Goal: Task Accomplishment & Management: Manage account settings

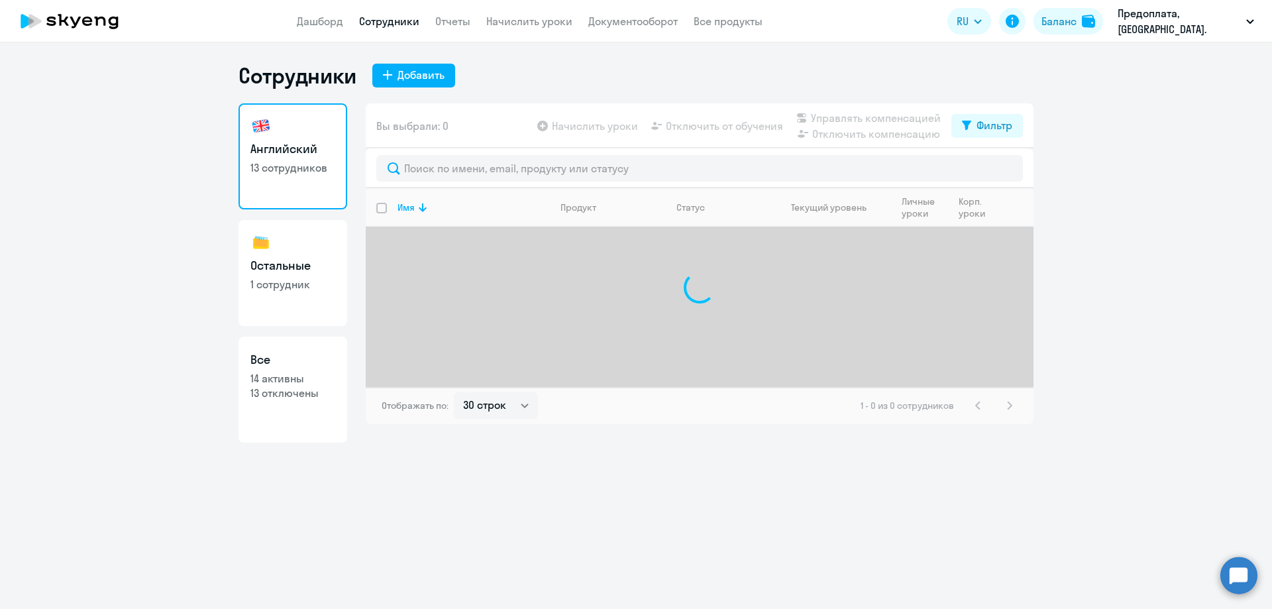
select select "30"
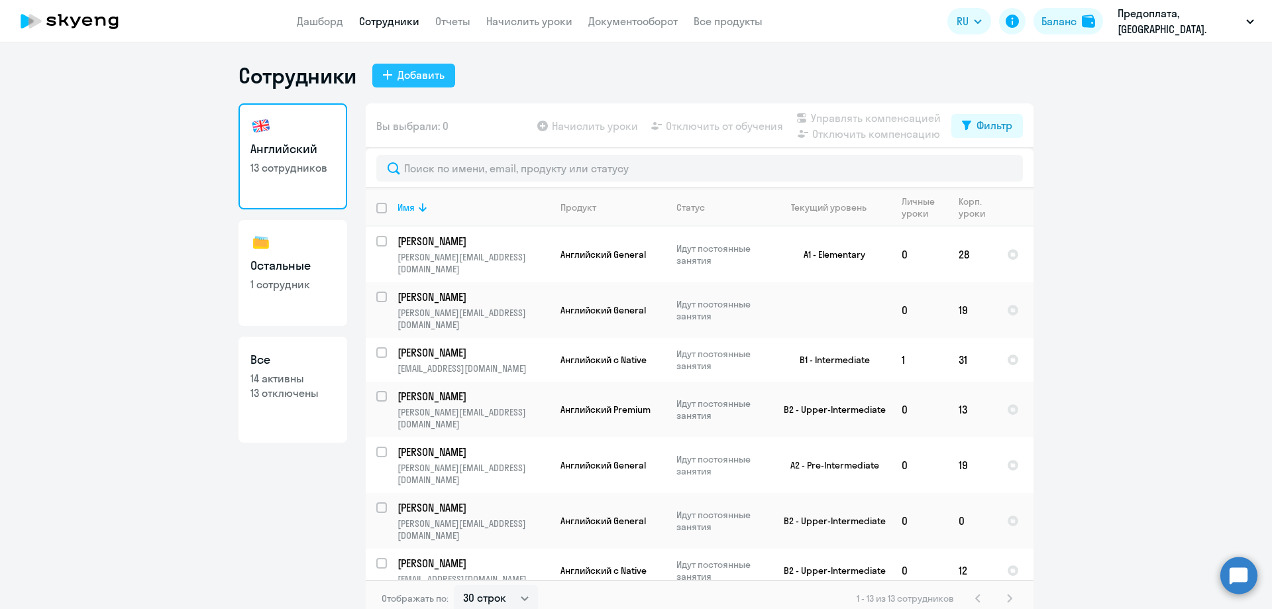
click at [409, 74] on div "Добавить" at bounding box center [420, 75] width 47 height 16
select select "english_adult_not_native_speaker"
select select "3"
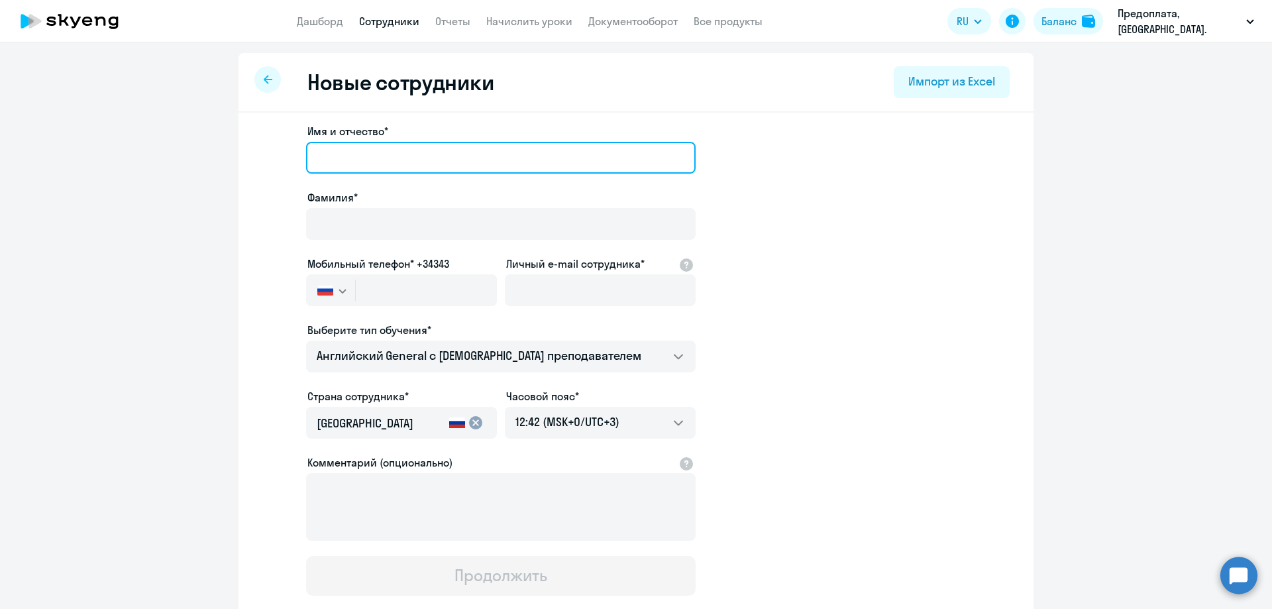
drag, startPoint x: 339, startPoint y: 160, endPoint x: 343, endPoint y: 154, distance: 7.7
click at [339, 160] on input "Имя и отчество*" at bounding box center [501, 158] width 390 height 32
type input "N"
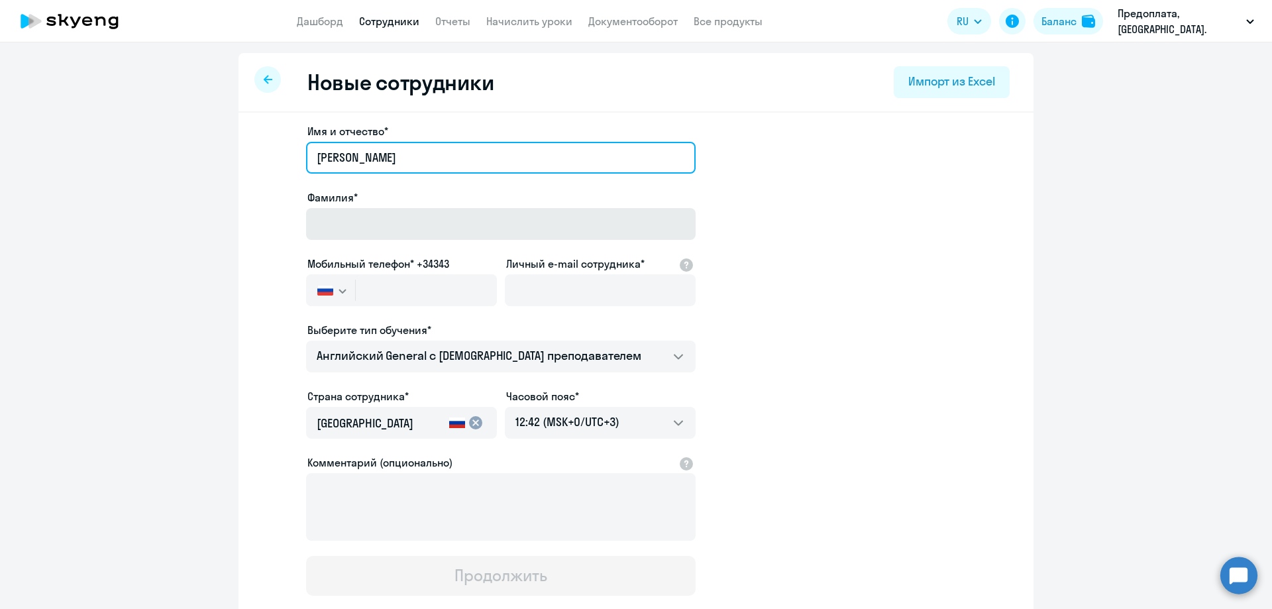
type input "[PERSON_NAME]"
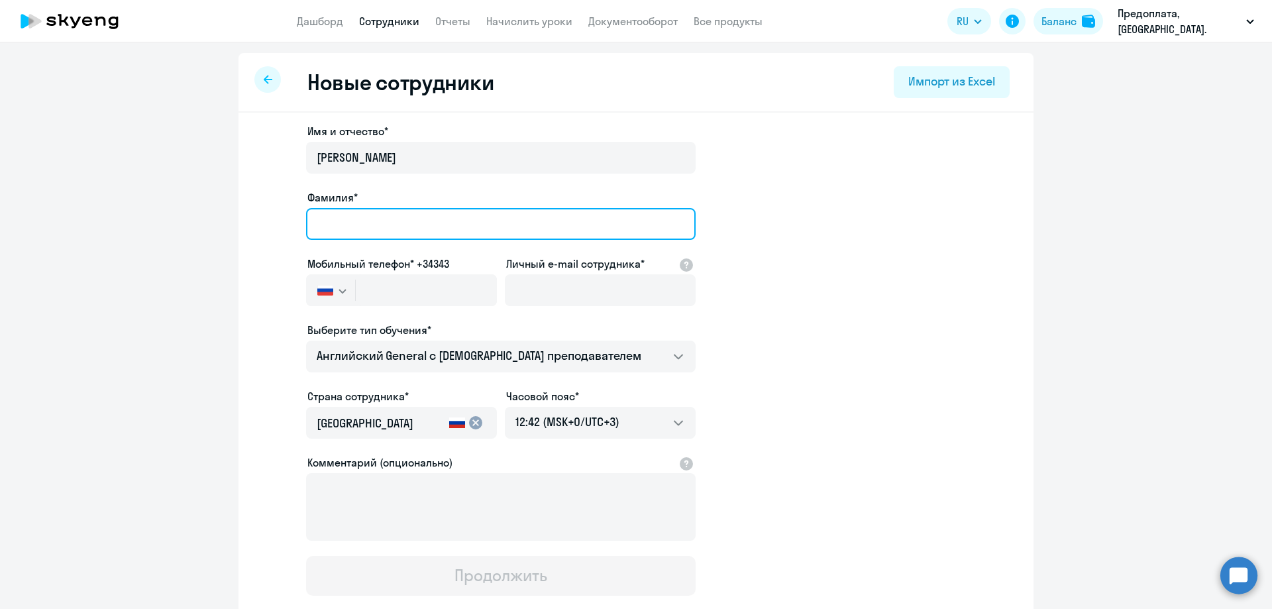
click at [517, 216] on input "Фамилия*" at bounding box center [501, 224] width 390 height 32
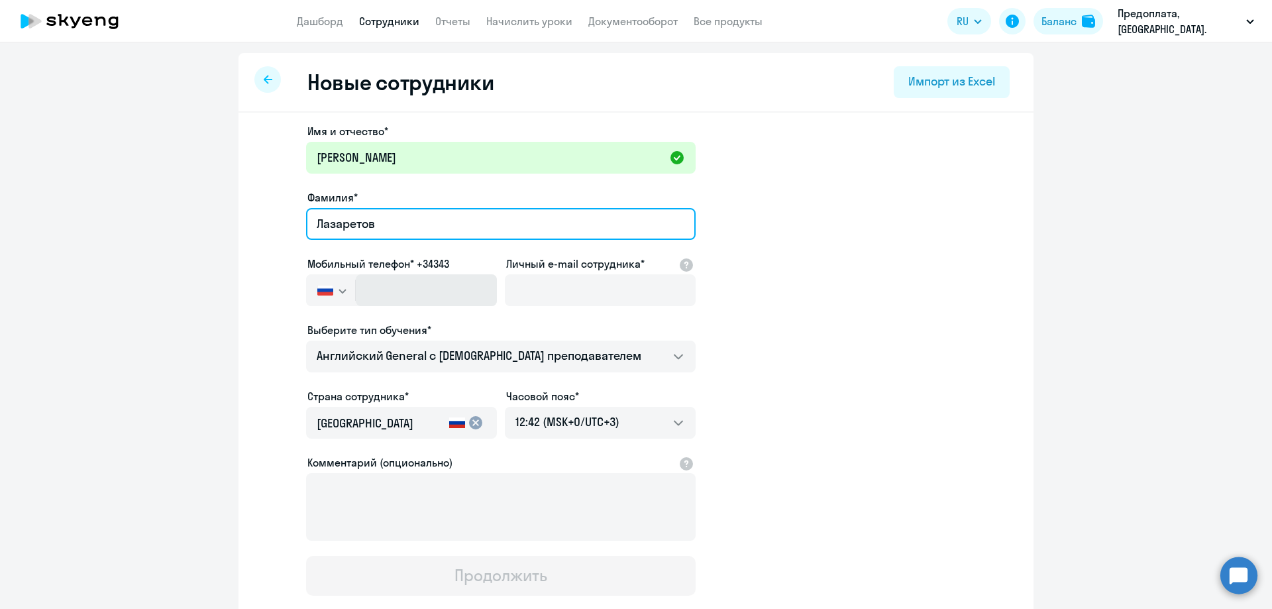
type input "Лазаретов"
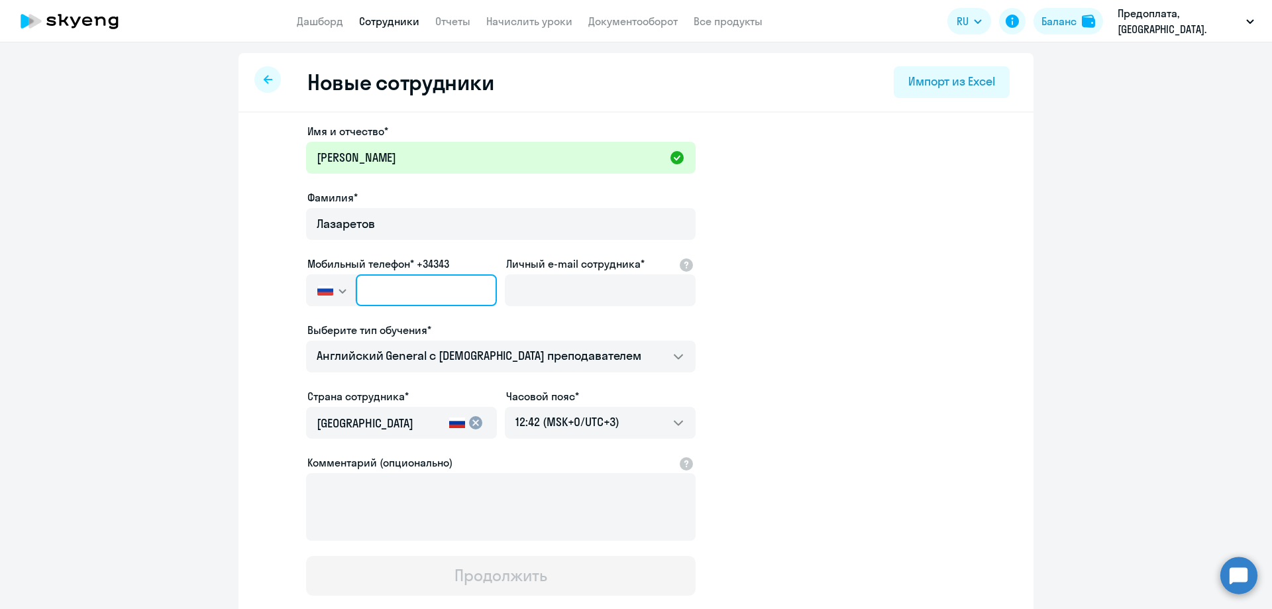
click at [372, 289] on input "text" at bounding box center [426, 290] width 141 height 32
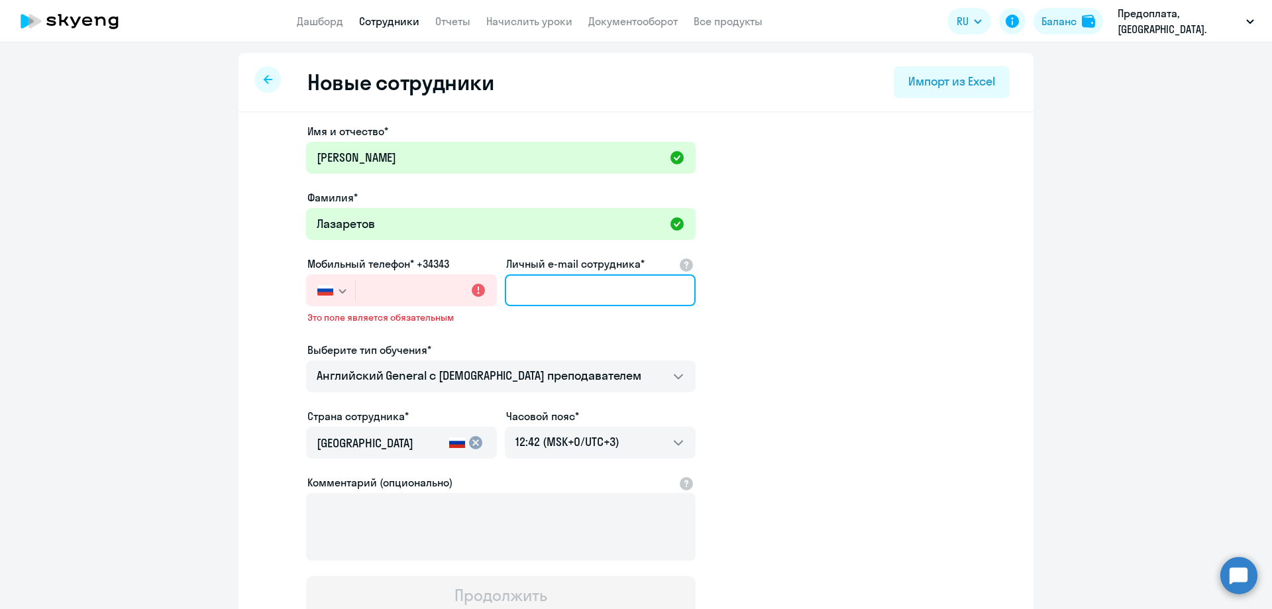
click at [554, 292] on input "Личный e-mail сотрудника*" at bounding box center [600, 290] width 191 height 32
paste input "[EMAIL_ADDRESS][DOMAIN_NAME]"
type input "[EMAIL_ADDRESS][DOMAIN_NAME]"
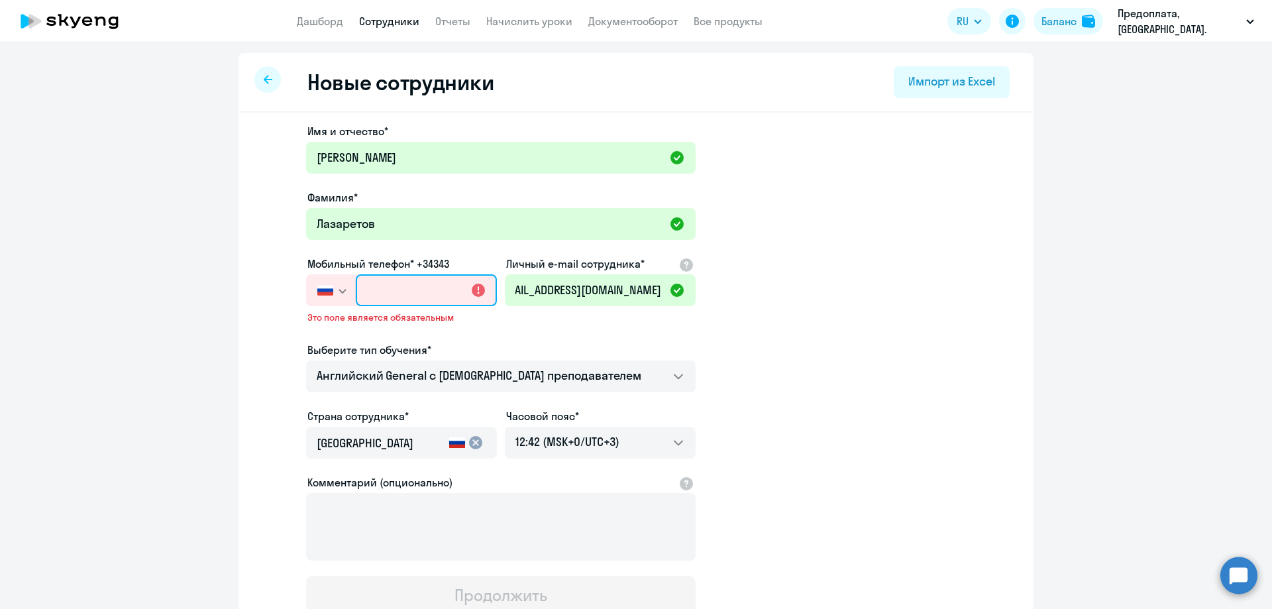
click at [394, 292] on input "text" at bounding box center [426, 290] width 141 height 32
click at [374, 287] on input "text" at bounding box center [426, 290] width 141 height 32
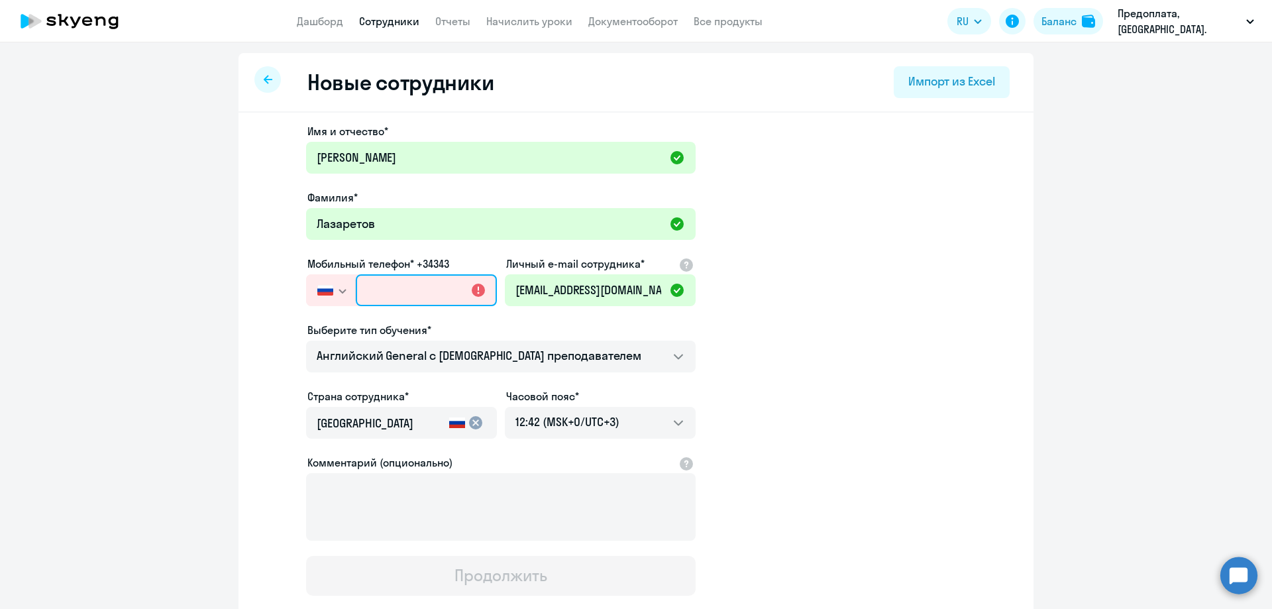
paste input "[PHONE_NUMBER]"
type input "[PHONE_NUMBER]"
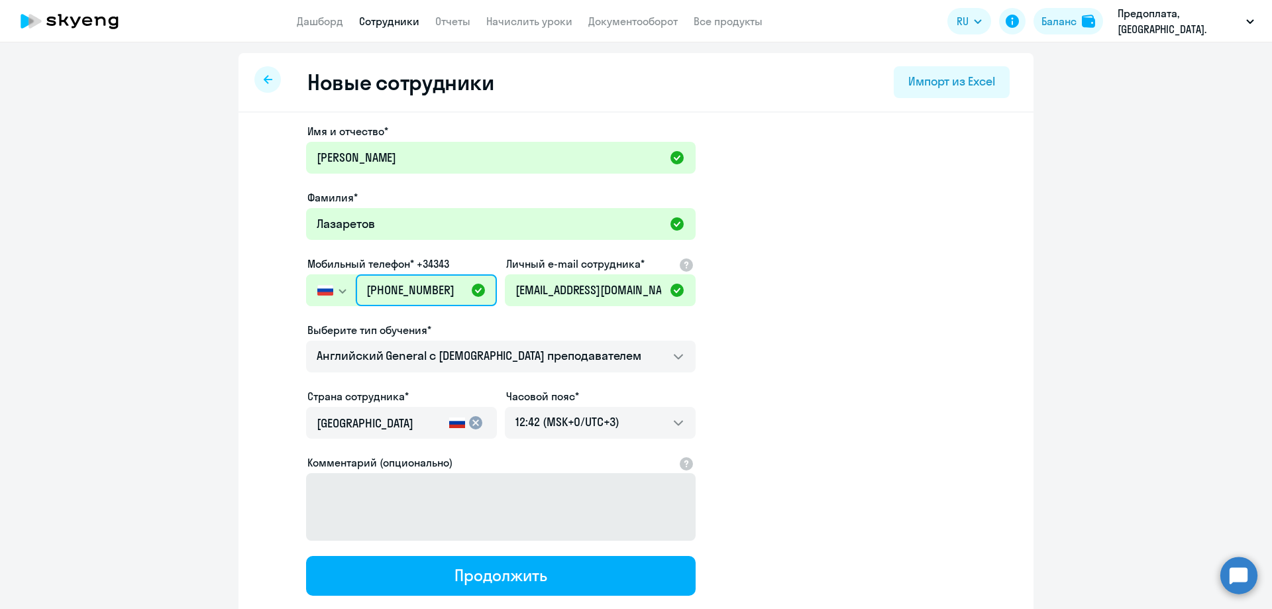
scroll to position [85, 0]
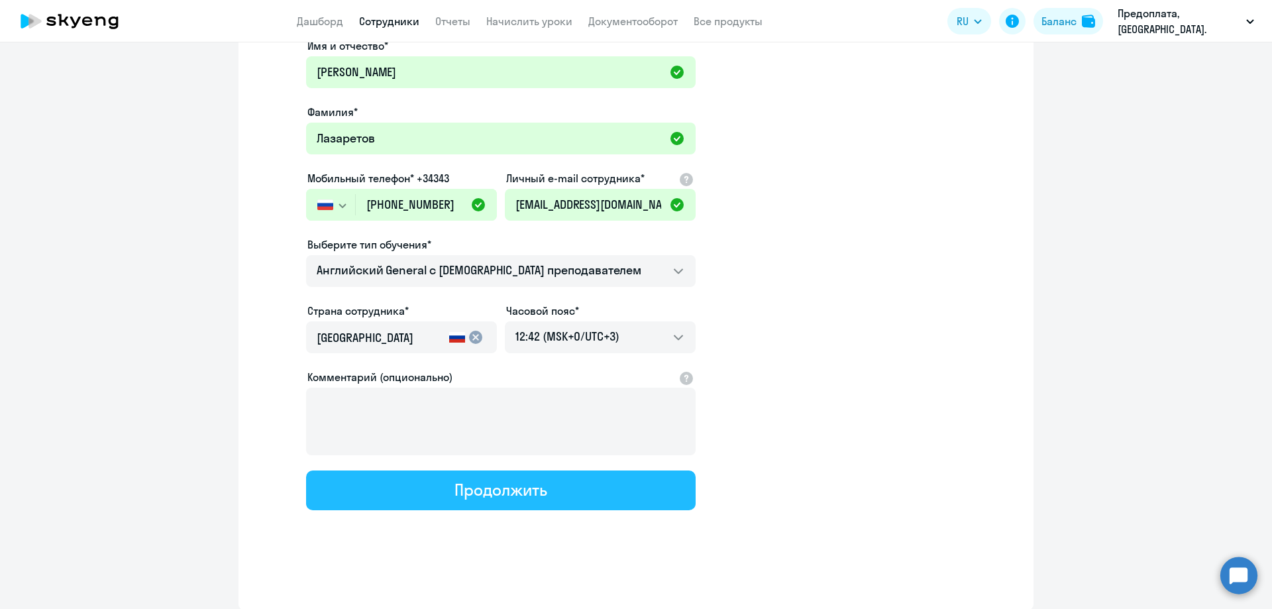
click at [518, 493] on div "Продолжить" at bounding box center [500, 489] width 92 height 21
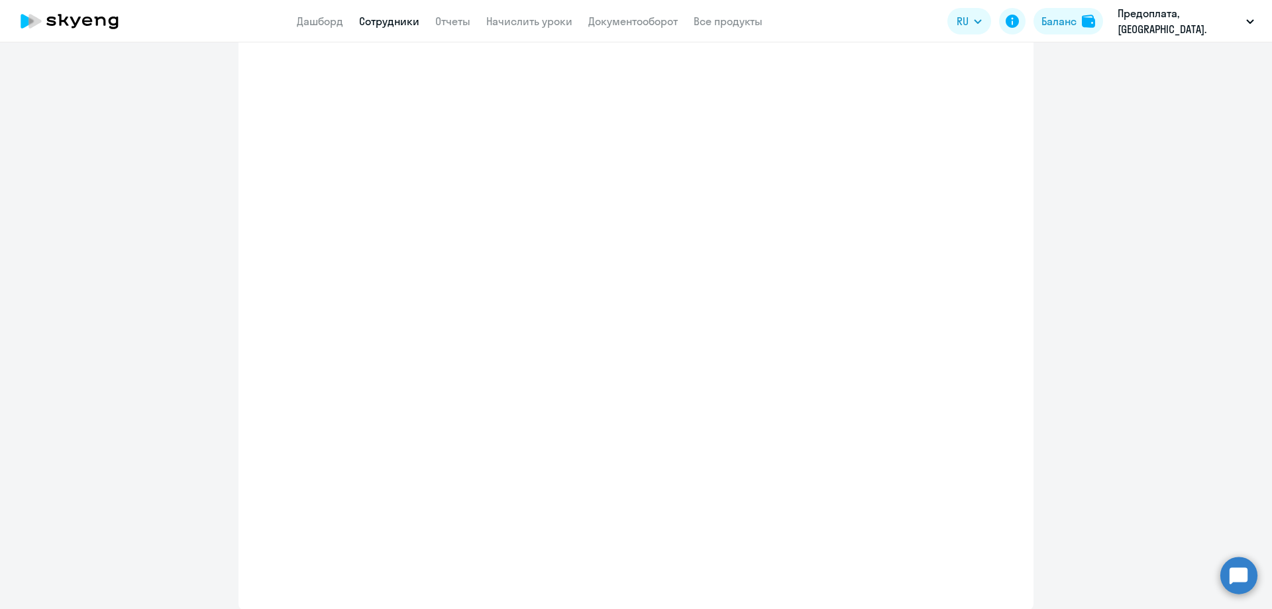
select select "english_adult_not_native_speaker"
select select "3"
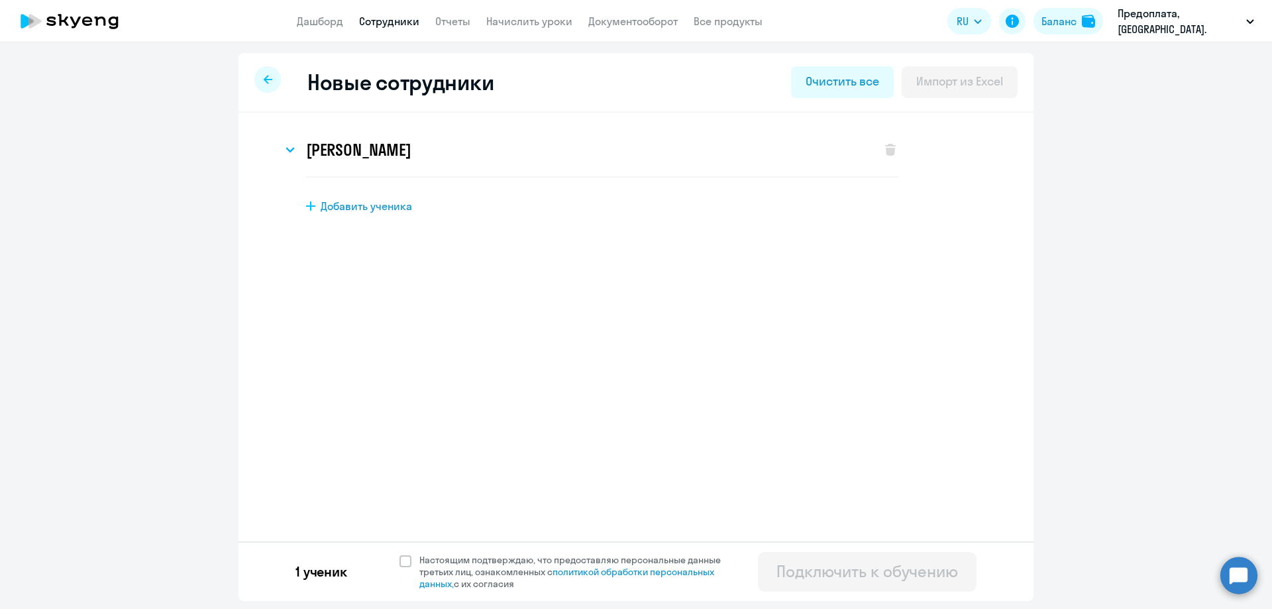
scroll to position [0, 0]
click at [403, 559] on span at bounding box center [405, 561] width 12 height 12
click at [399, 554] on input "Настоящим подтверждаю, что предоставляю персональные данные третьих лиц, ознако…" at bounding box center [399, 553] width 1 height 1
checkbox input "true"
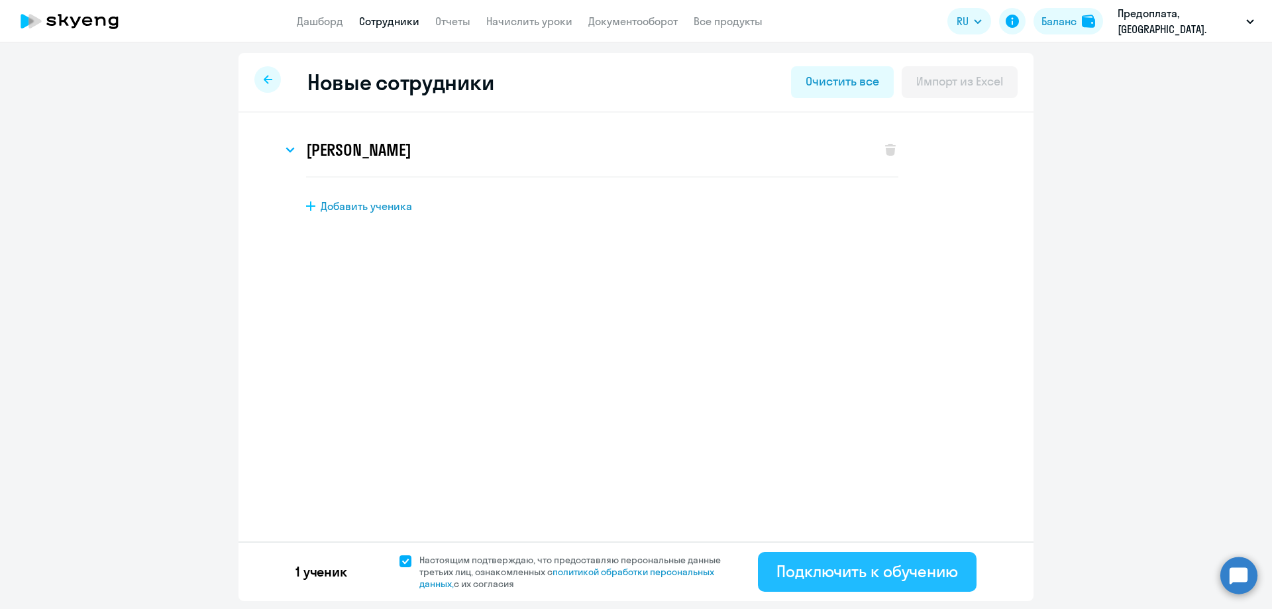
click at [820, 575] on div "Подключить к обучению" at bounding box center [867, 570] width 182 height 21
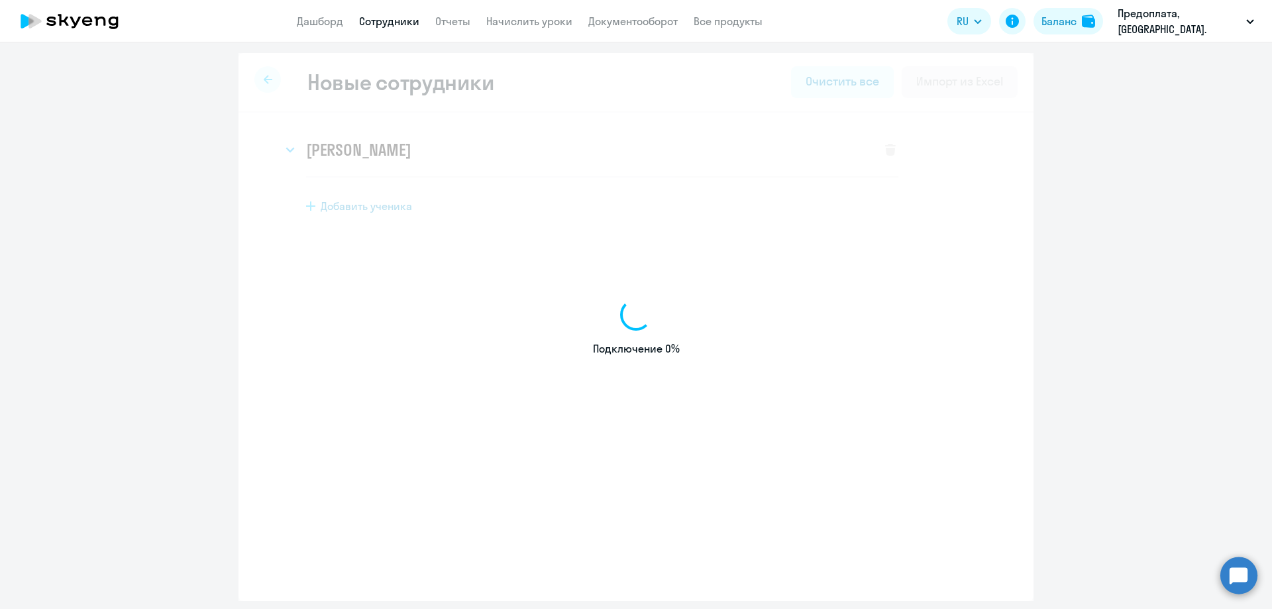
select select "english_adult_not_native_speaker"
select select "3"
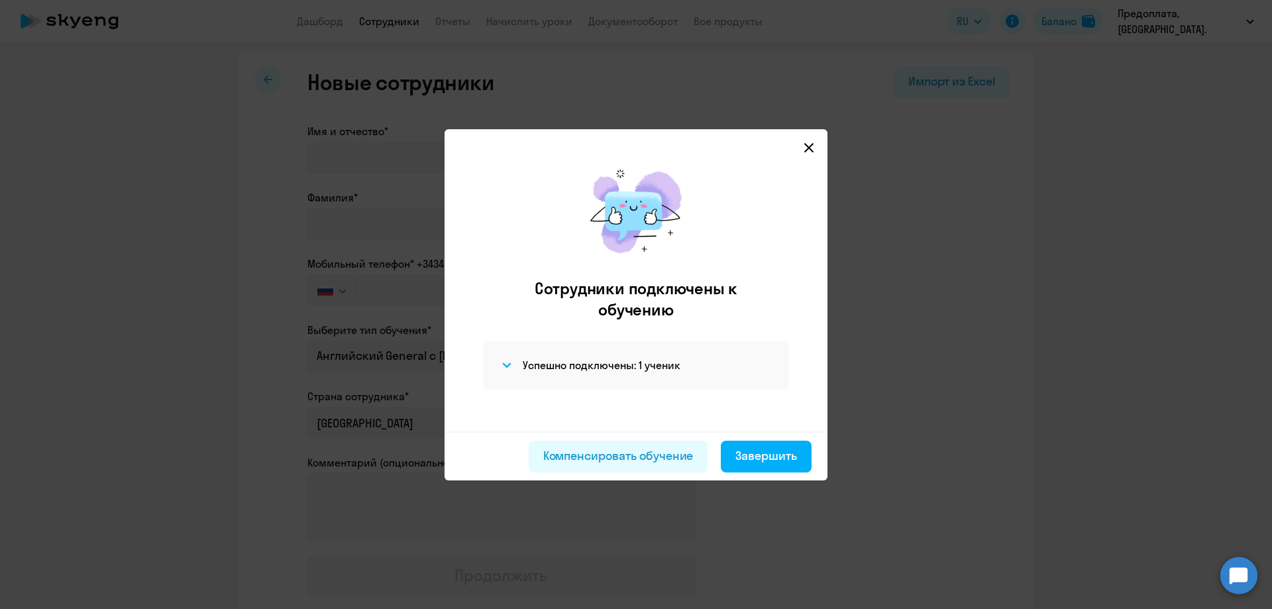
click at [810, 144] on icon at bounding box center [809, 147] width 11 height 11
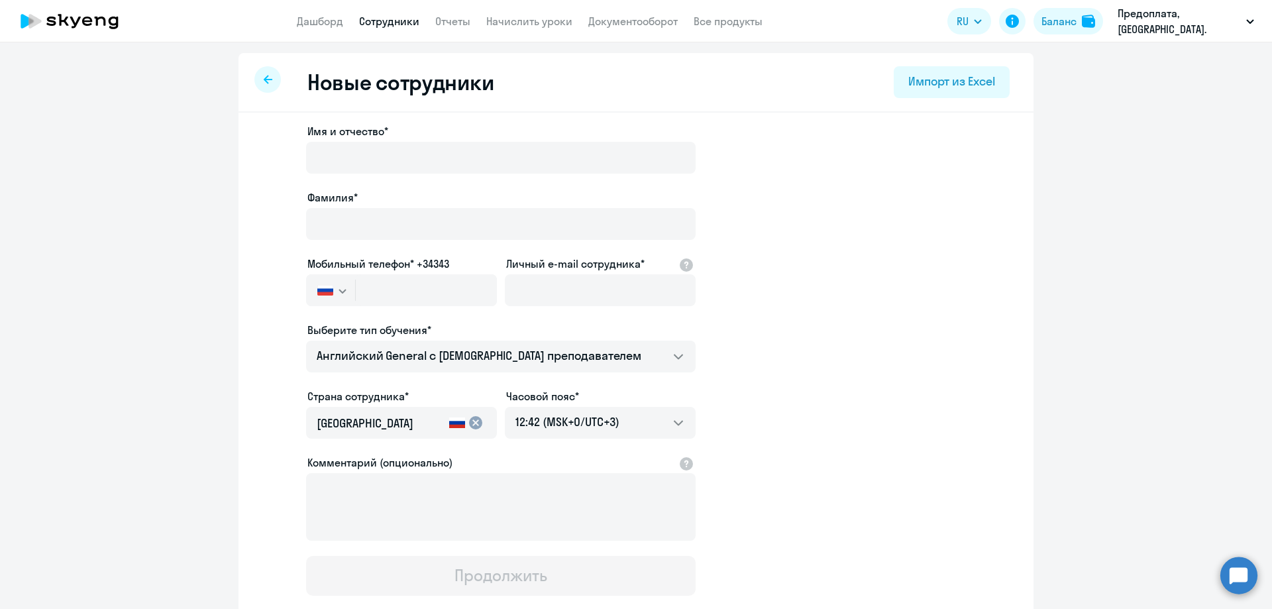
select select "30"
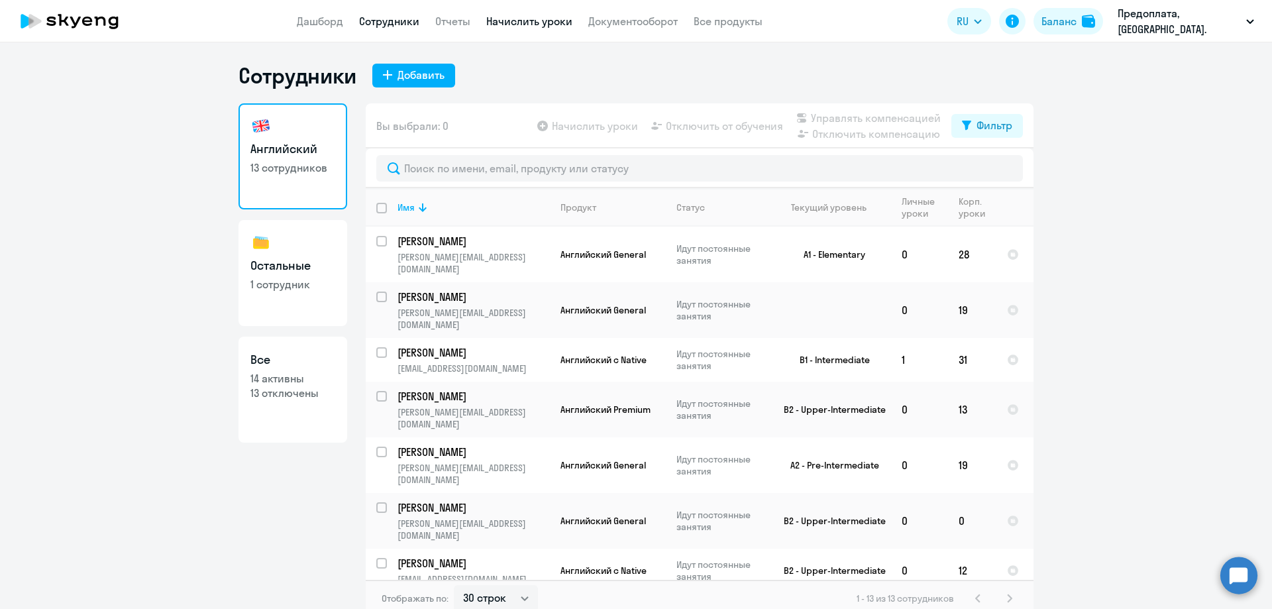
click at [512, 20] on link "Начислить уроки" at bounding box center [529, 21] width 86 height 13
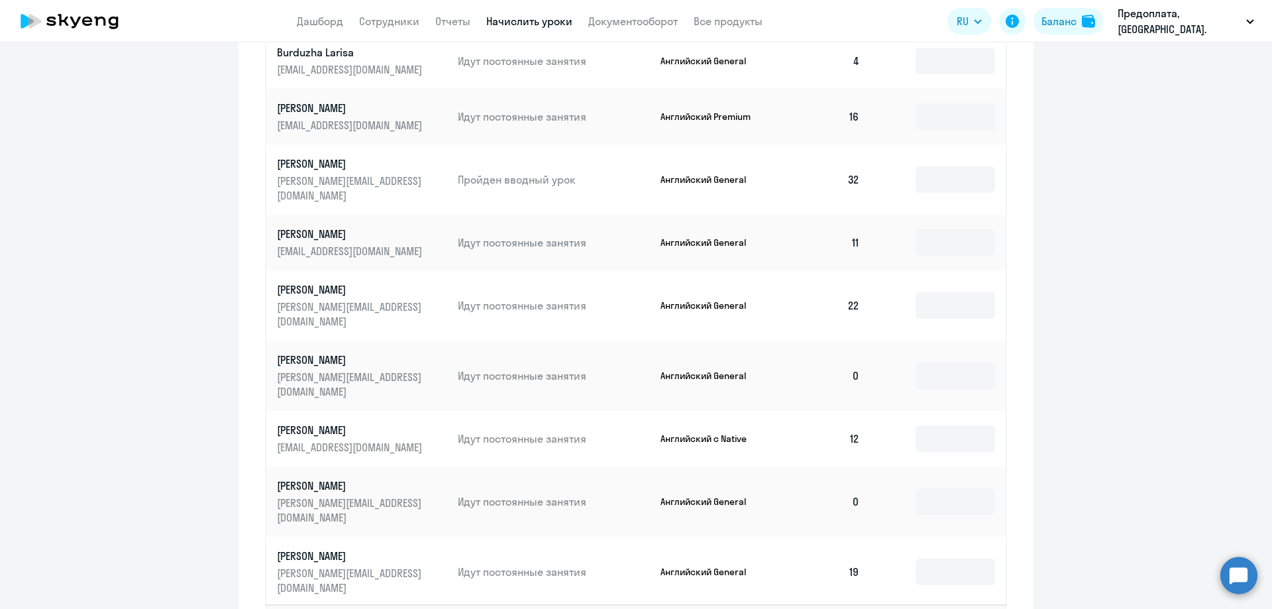
scroll to position [637, 0]
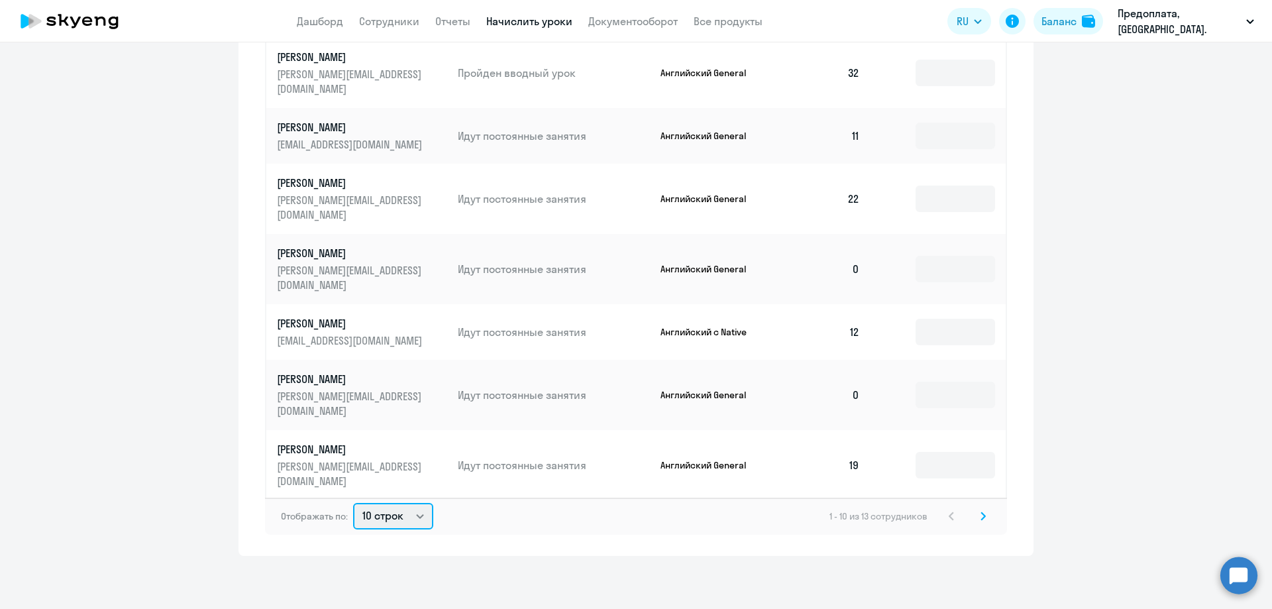
click at [414, 515] on select "10 строк 30 строк 50 строк" at bounding box center [393, 516] width 80 height 26
select select "30"
click at [353, 503] on select "10 строк 30 строк 50 строк" at bounding box center [393, 516] width 80 height 26
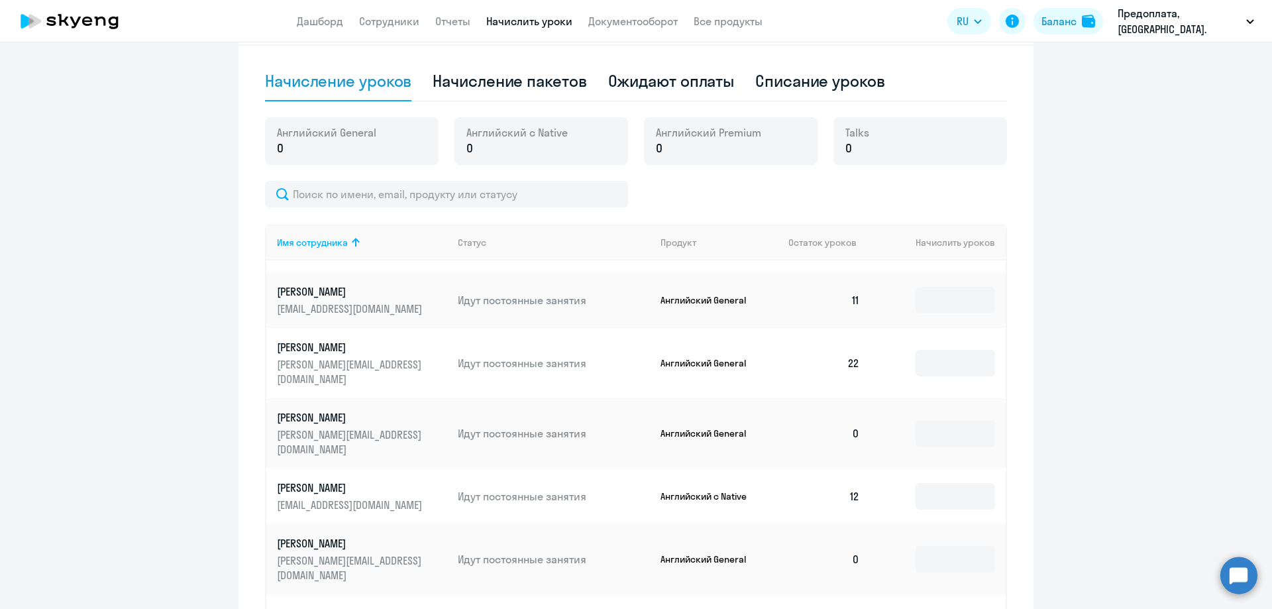
scroll to position [0, 0]
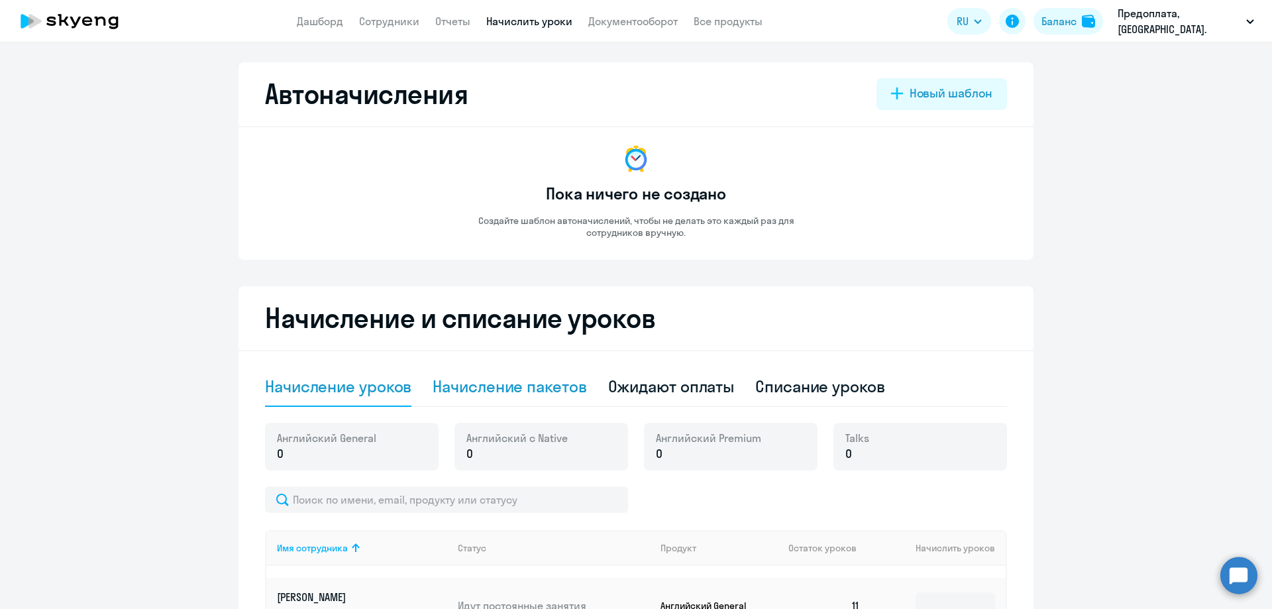
click at [486, 386] on div "Начисление пакетов" at bounding box center [510, 386] width 154 height 21
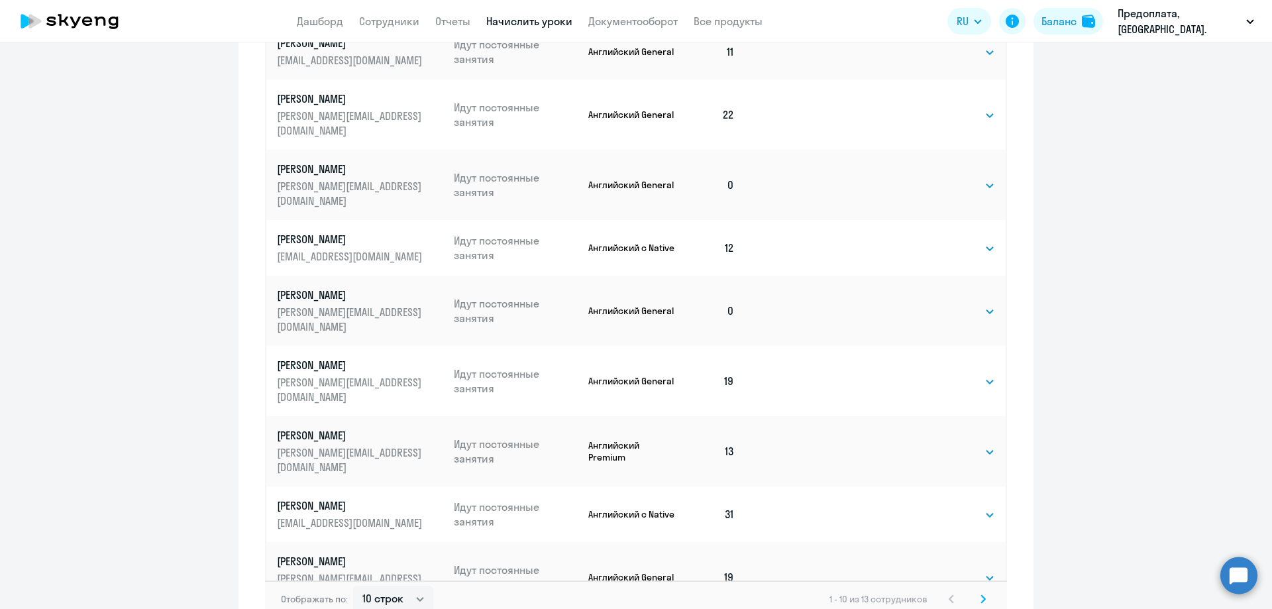
scroll to position [679, 0]
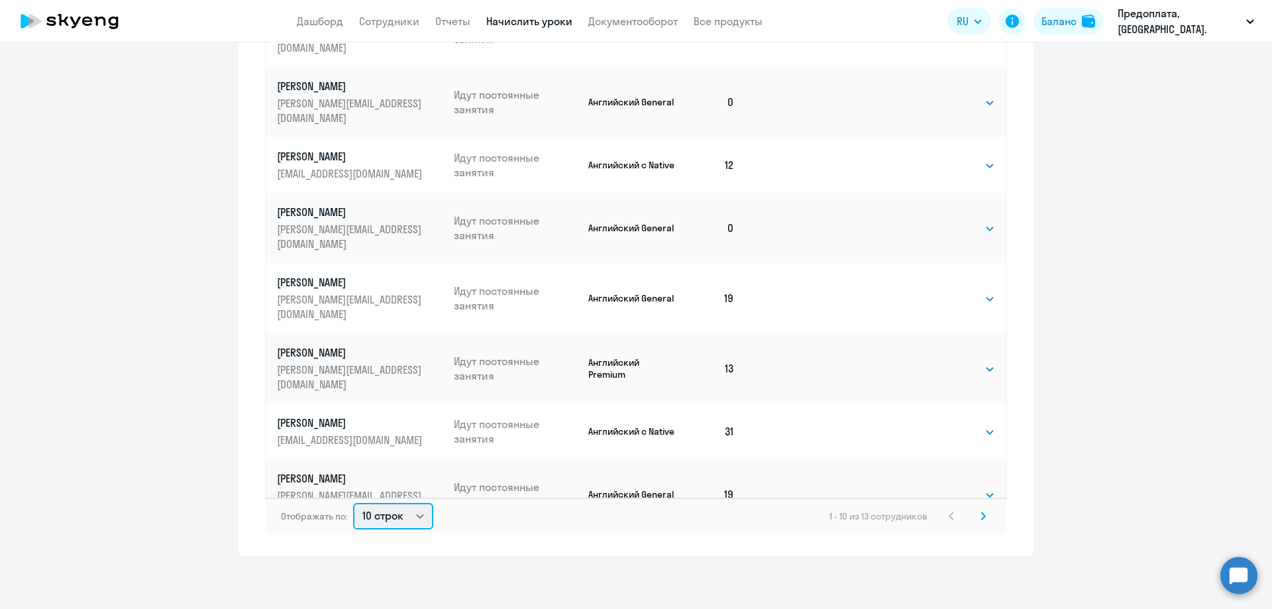
click at [419, 515] on select "10 строк 30 строк 50 строк" at bounding box center [393, 516] width 80 height 26
select select "50"
click at [353, 503] on select "10 строк 30 строк 50 строк" at bounding box center [393, 516] width 80 height 26
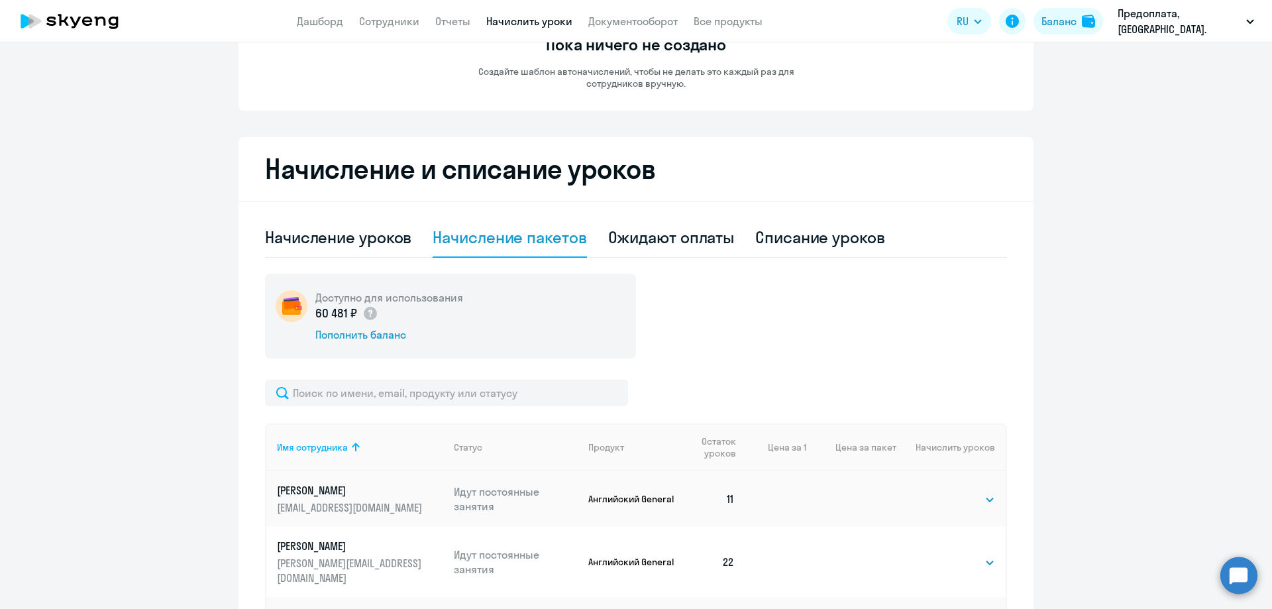
scroll to position [0, 0]
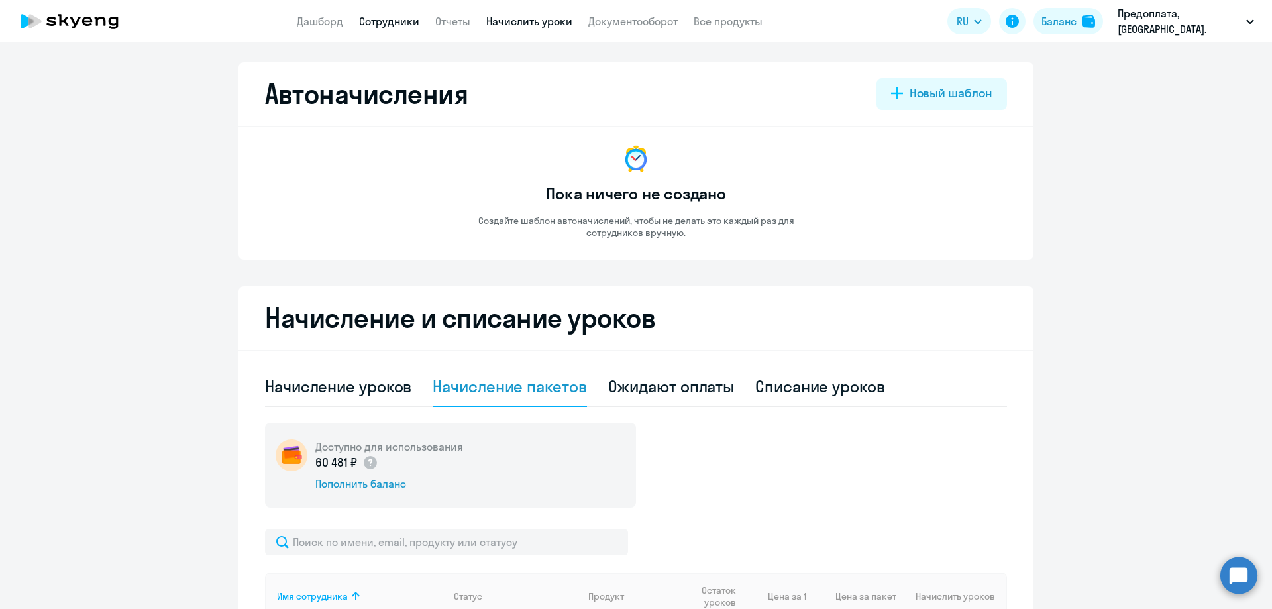
click at [383, 20] on link "Сотрудники" at bounding box center [389, 21] width 60 height 13
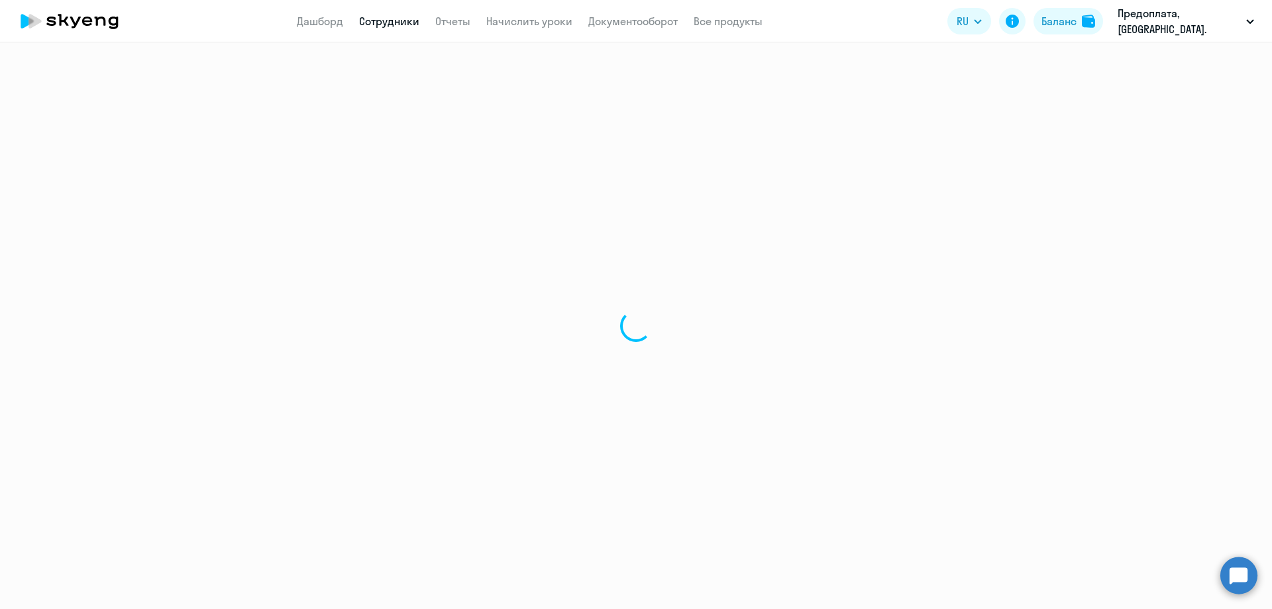
select select "30"
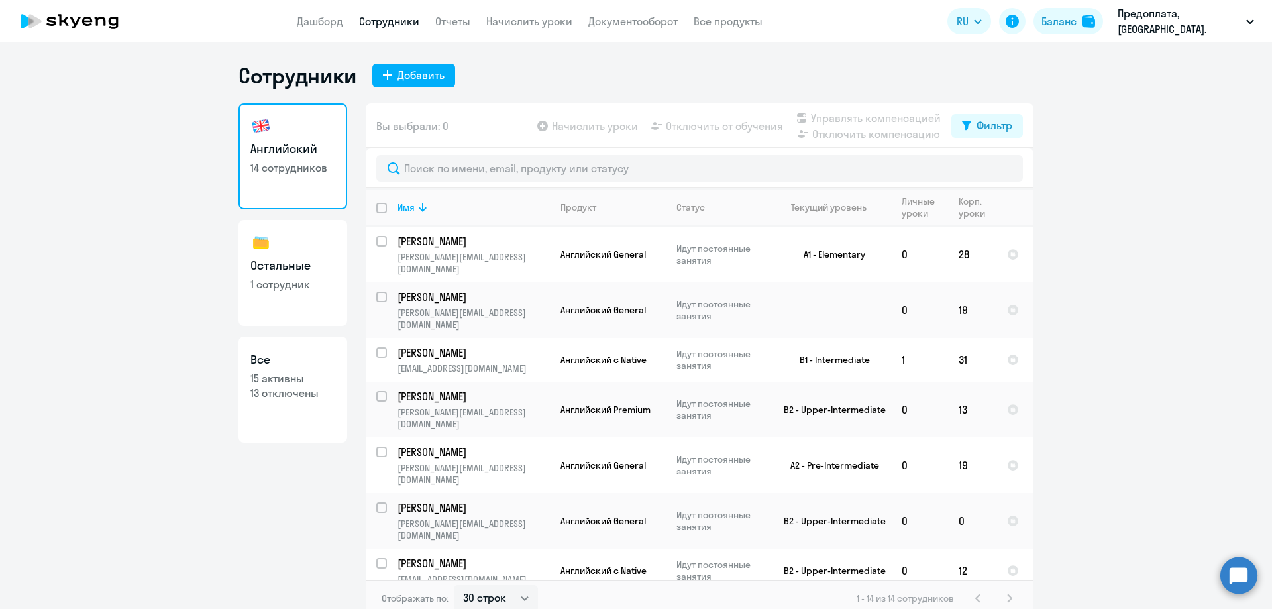
click at [290, 398] on p "13 отключены" at bounding box center [292, 393] width 85 height 15
select select "30"
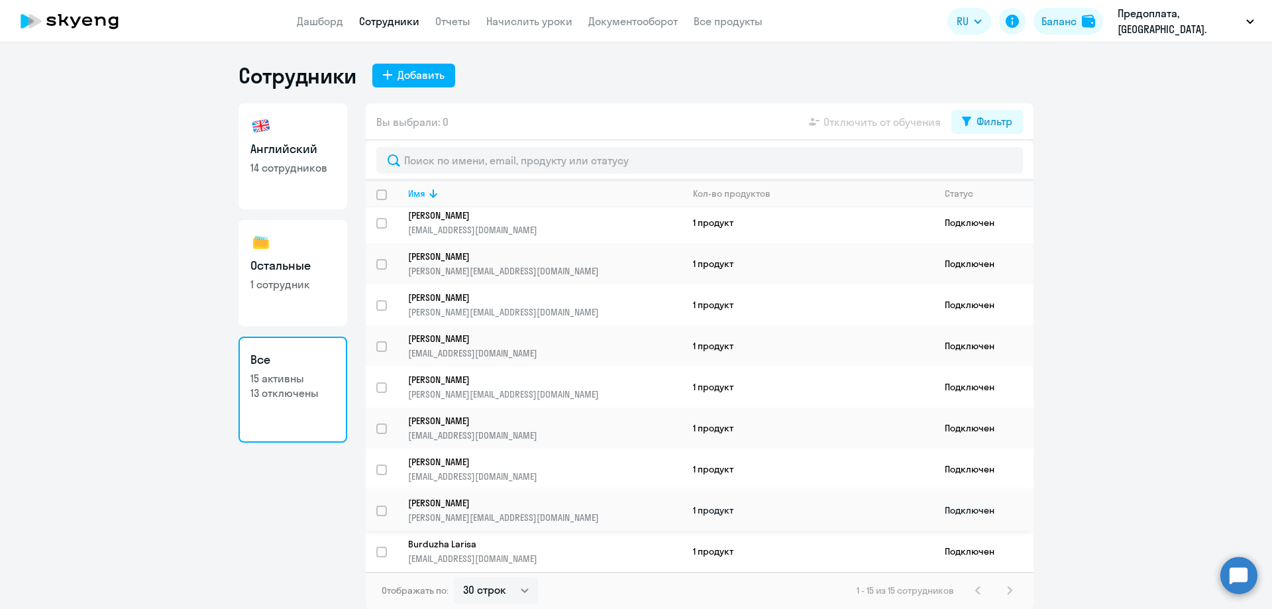
click at [380, 507] on input "select row 16485001" at bounding box center [389, 518] width 26 height 26
checkbox input "true"
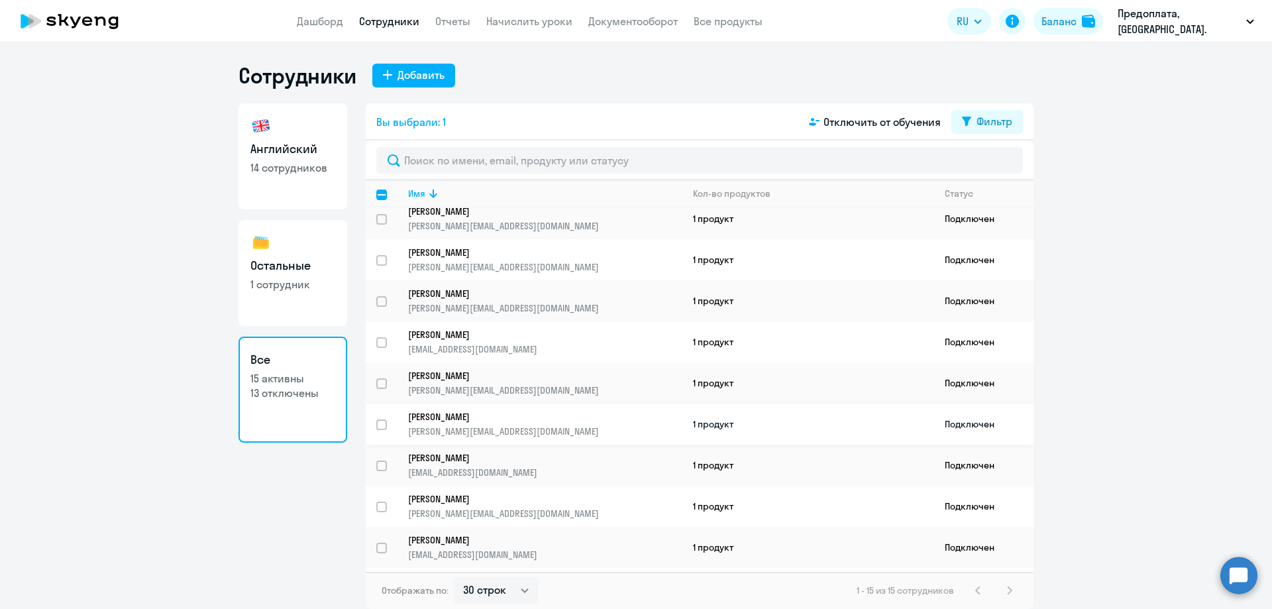
scroll to position [199, 0]
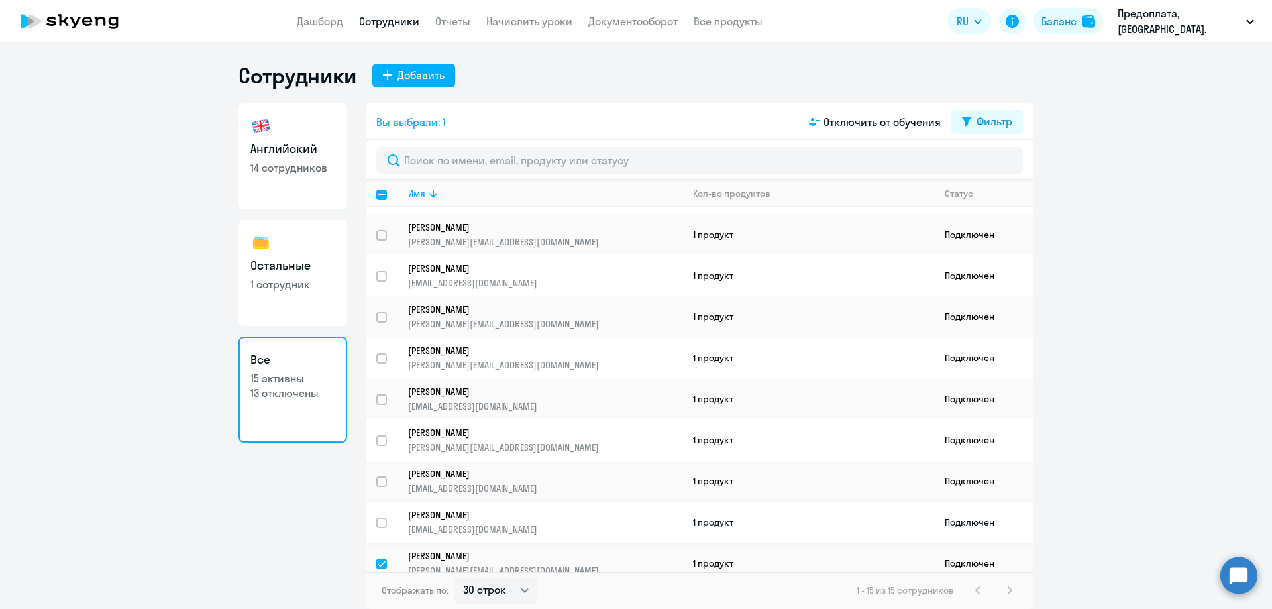
click at [431, 518] on p "[PERSON_NAME]" at bounding box center [536, 515] width 256 height 12
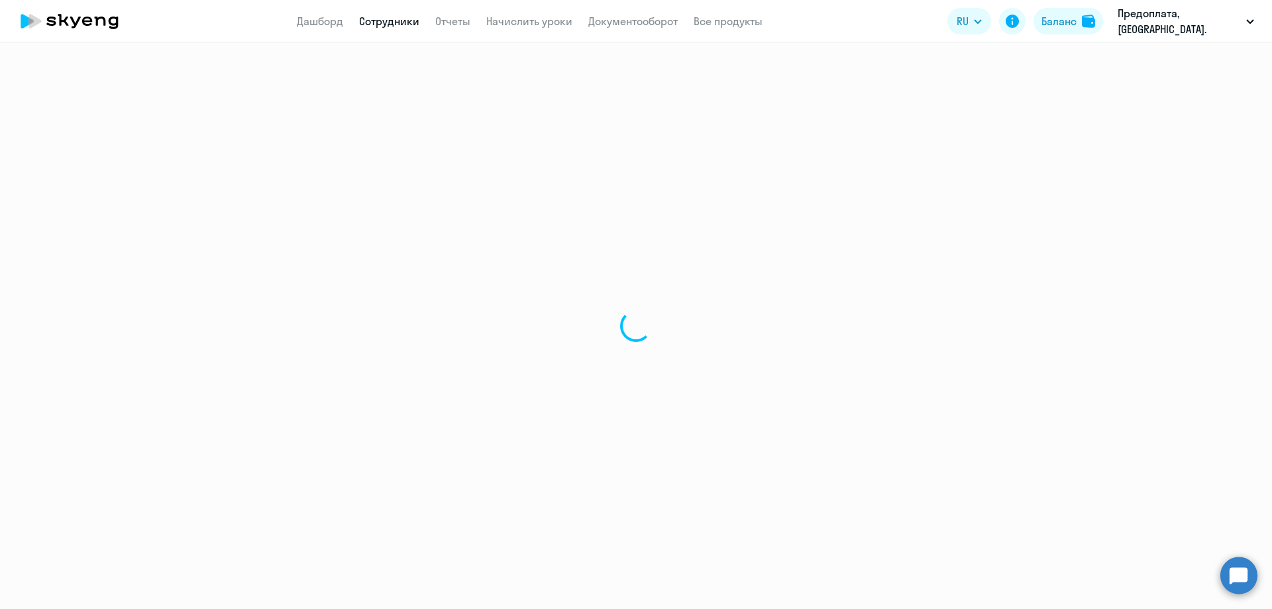
select select "english"
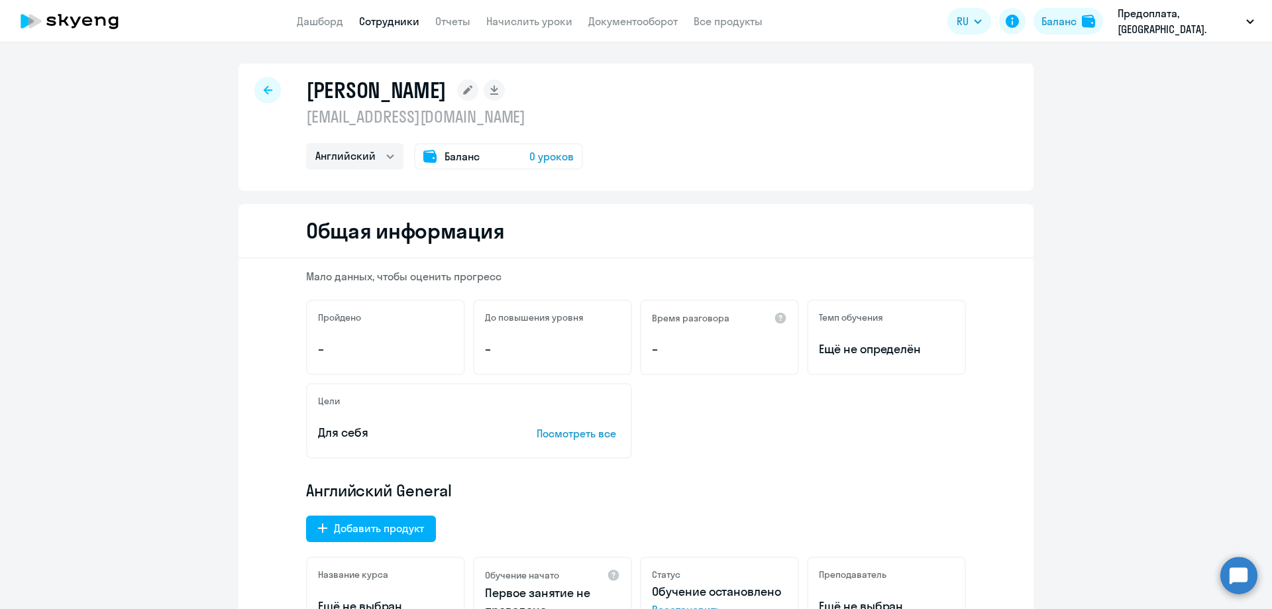
click at [547, 154] on span "0 уроков" at bounding box center [551, 156] width 44 height 16
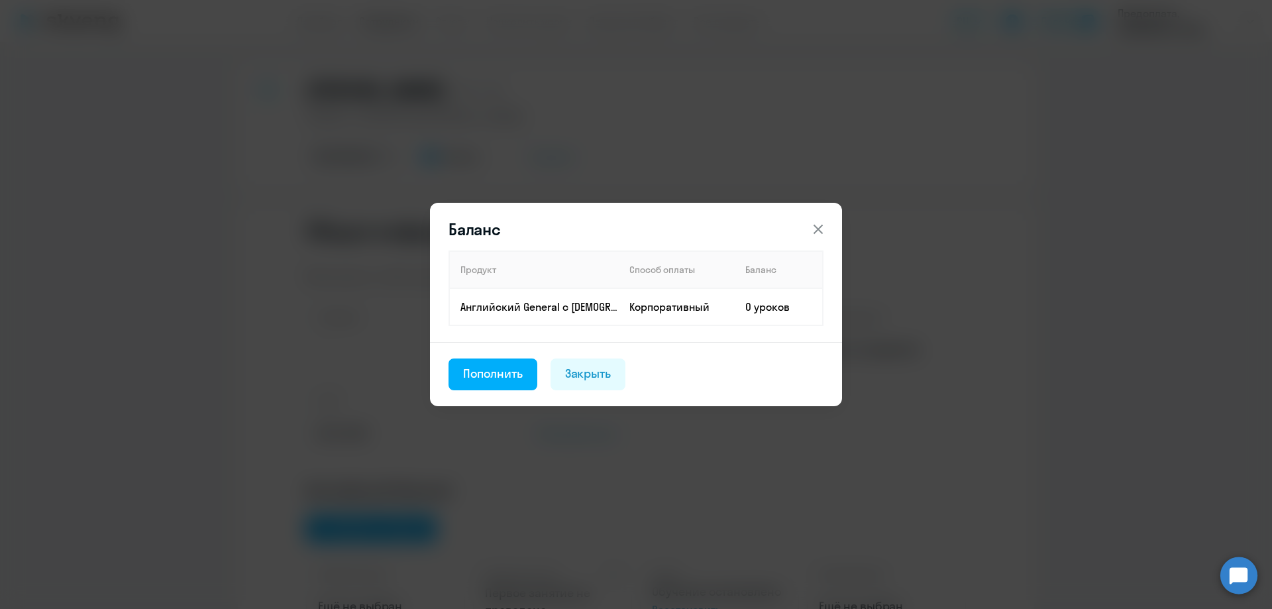
click at [521, 266] on th "Продукт" at bounding box center [534, 269] width 170 height 37
click at [501, 376] on div "Пополнить" at bounding box center [493, 373] width 60 height 17
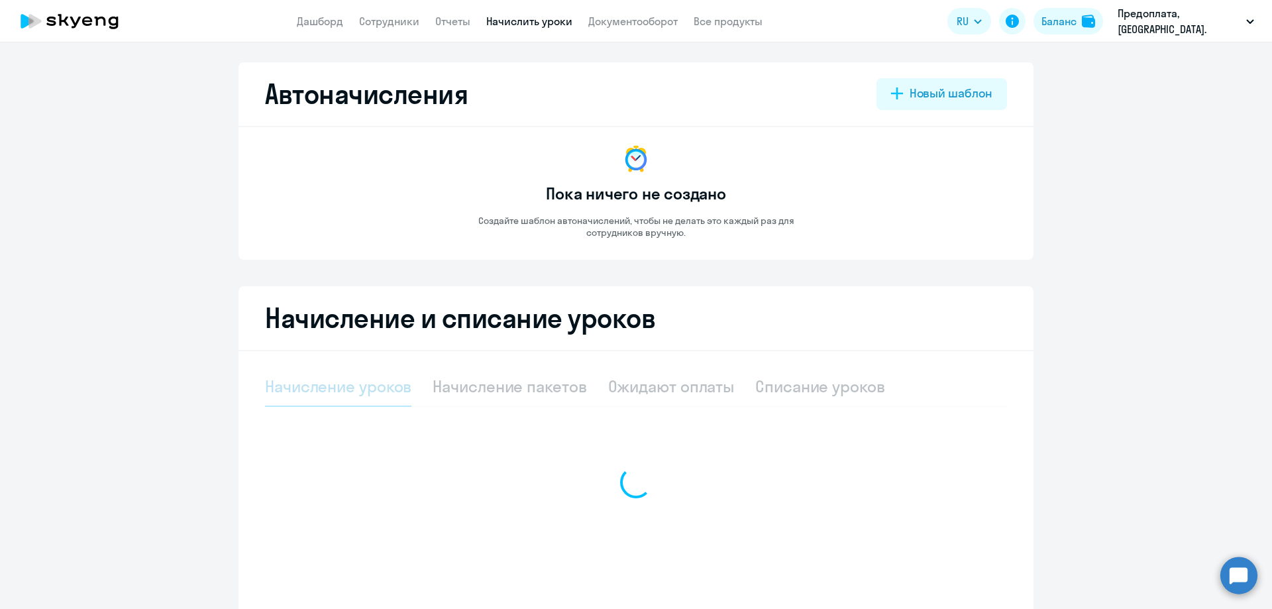
select select "10"
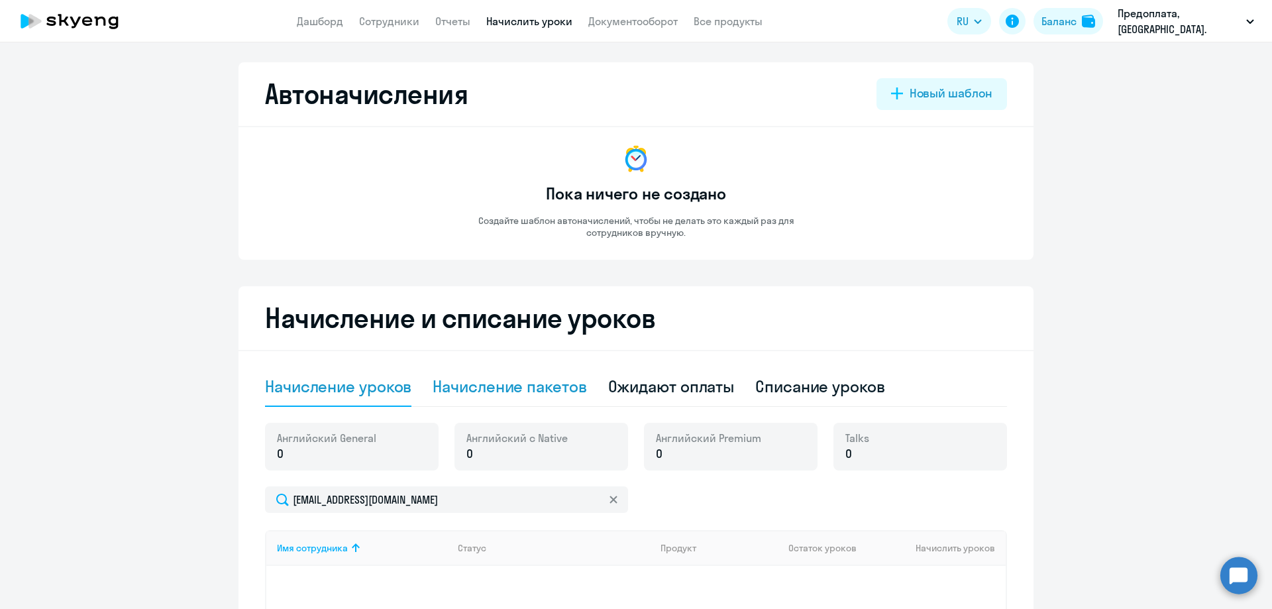
click at [504, 389] on div "Начисление пакетов" at bounding box center [510, 386] width 154 height 21
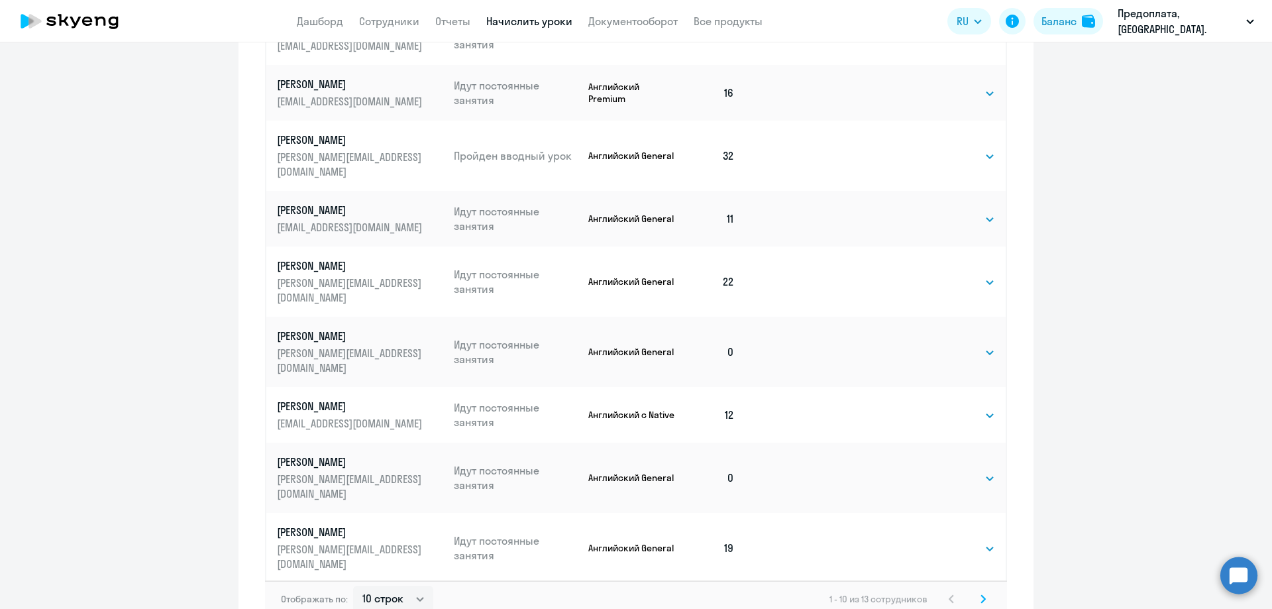
scroll to position [679, 0]
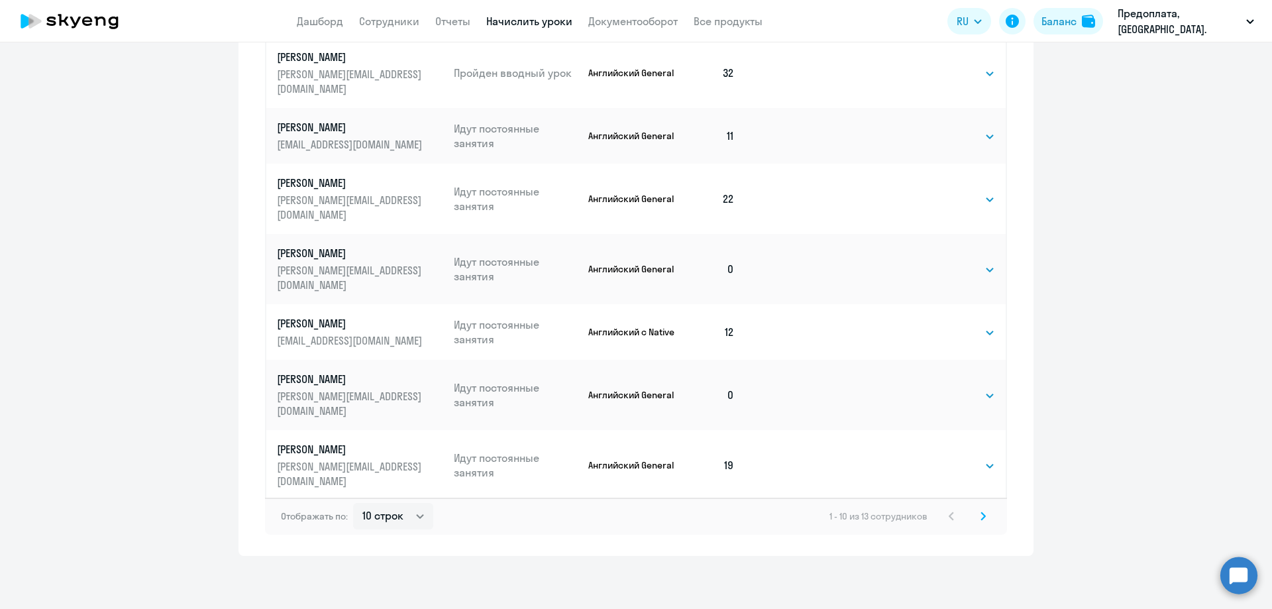
click at [414, 534] on div "Отображать по: 10 строк 30 строк 50 строк 1 - 10 из 13 сотрудников" at bounding box center [636, 516] width 742 height 37
click at [413, 511] on select "10 строк 30 строк 50 строк" at bounding box center [393, 516] width 80 height 26
select select "50"
click at [353, 503] on select "10 строк 30 строк 50 строк" at bounding box center [393, 516] width 80 height 26
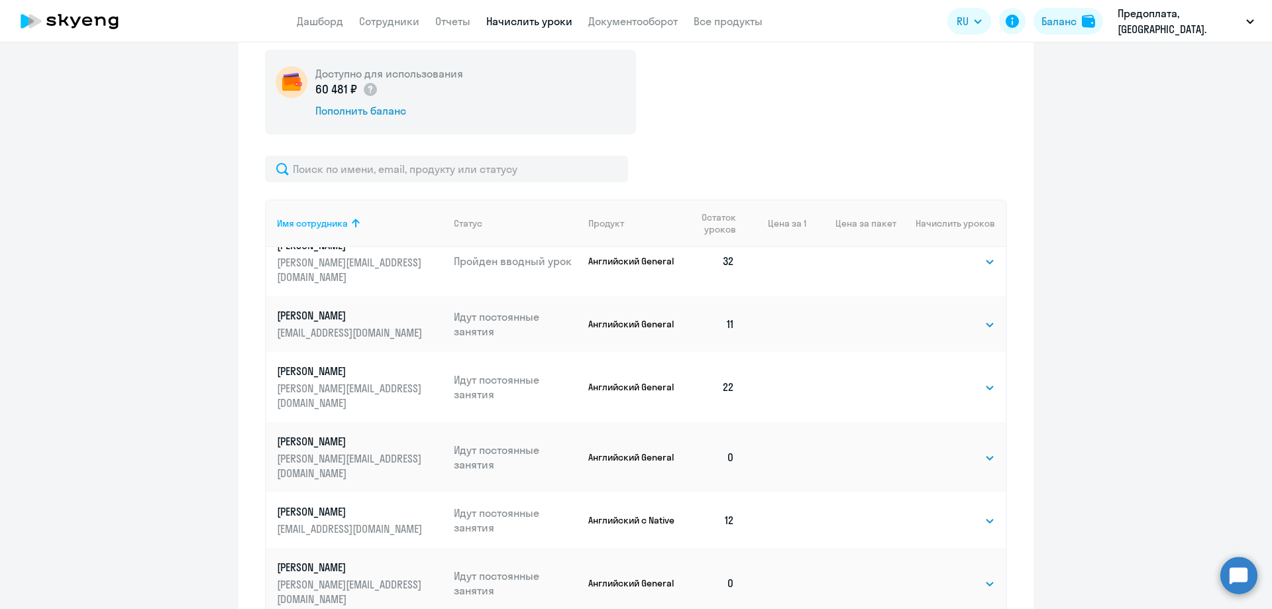
scroll to position [182, 0]
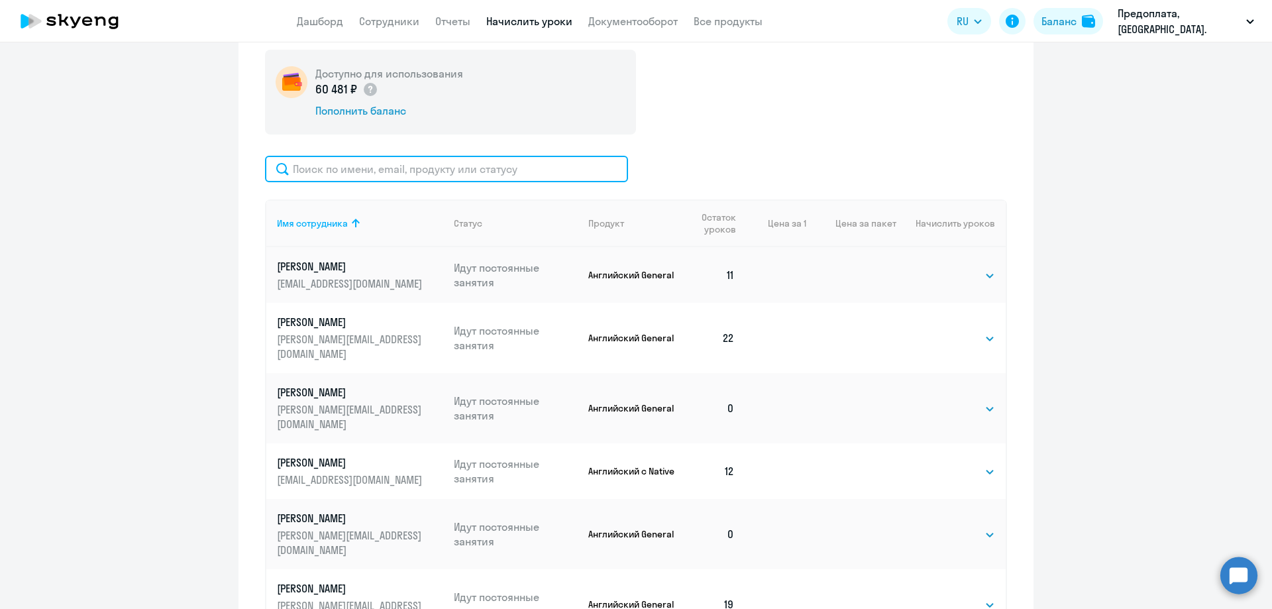
click at [392, 166] on input "text" at bounding box center [446, 169] width 363 height 26
paste input "[PHONE_NUMBER]"
type input "[PHONE_NUMBER]"
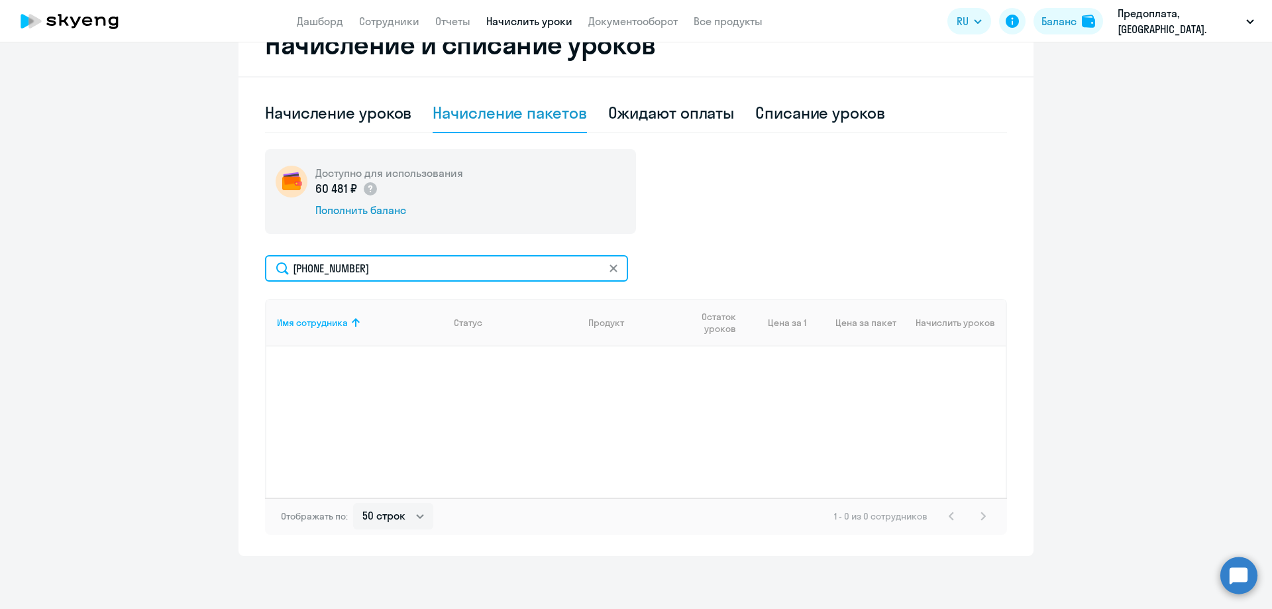
scroll to position [274, 0]
drag, startPoint x: 352, startPoint y: 264, endPoint x: 259, endPoint y: 264, distance: 93.4
click at [259, 264] on div "Начисление и списание уроков Начисление уроков Начисление пакетов Ожидают оплат…" at bounding box center [635, 284] width 795 height 543
type input "л"
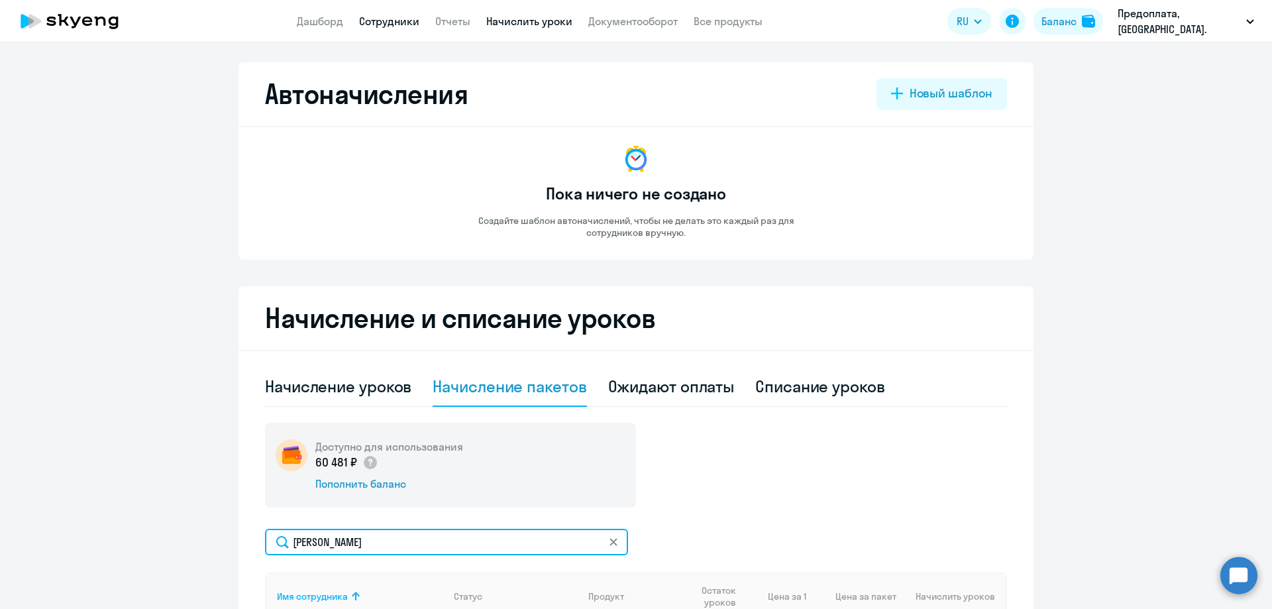
type input "[PERSON_NAME]"
click at [384, 16] on link "Сотрудники" at bounding box center [389, 21] width 60 height 13
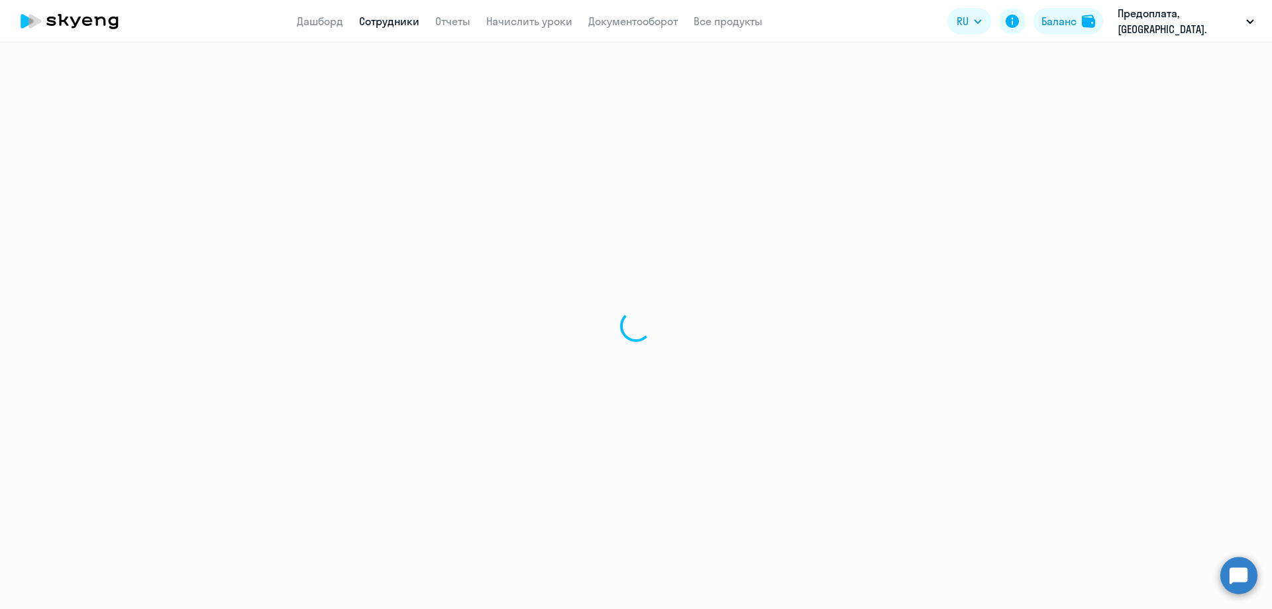
select select "30"
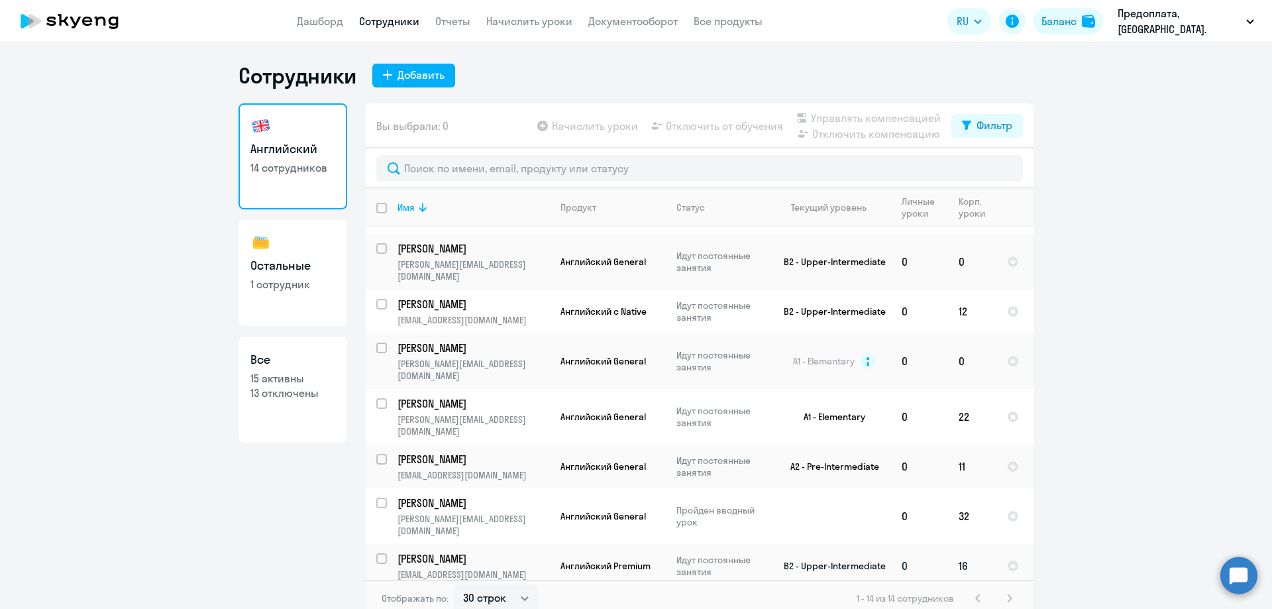
scroll to position [8, 0]
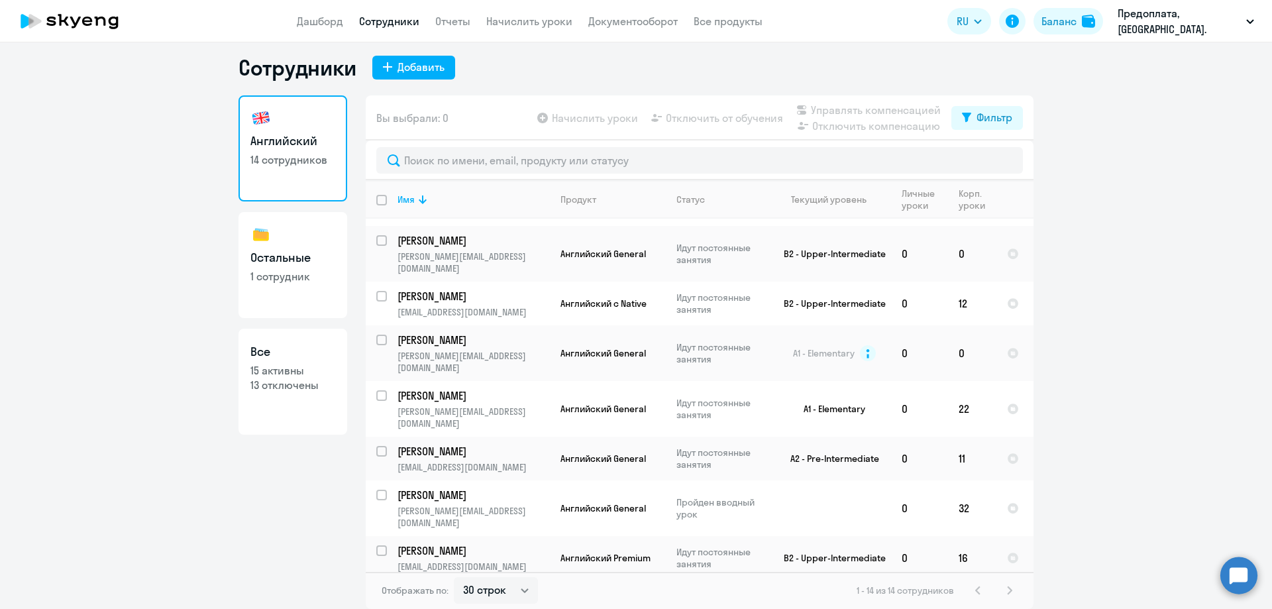
click at [407, 587] on p "[PERSON_NAME]" at bounding box center [472, 594] width 150 height 15
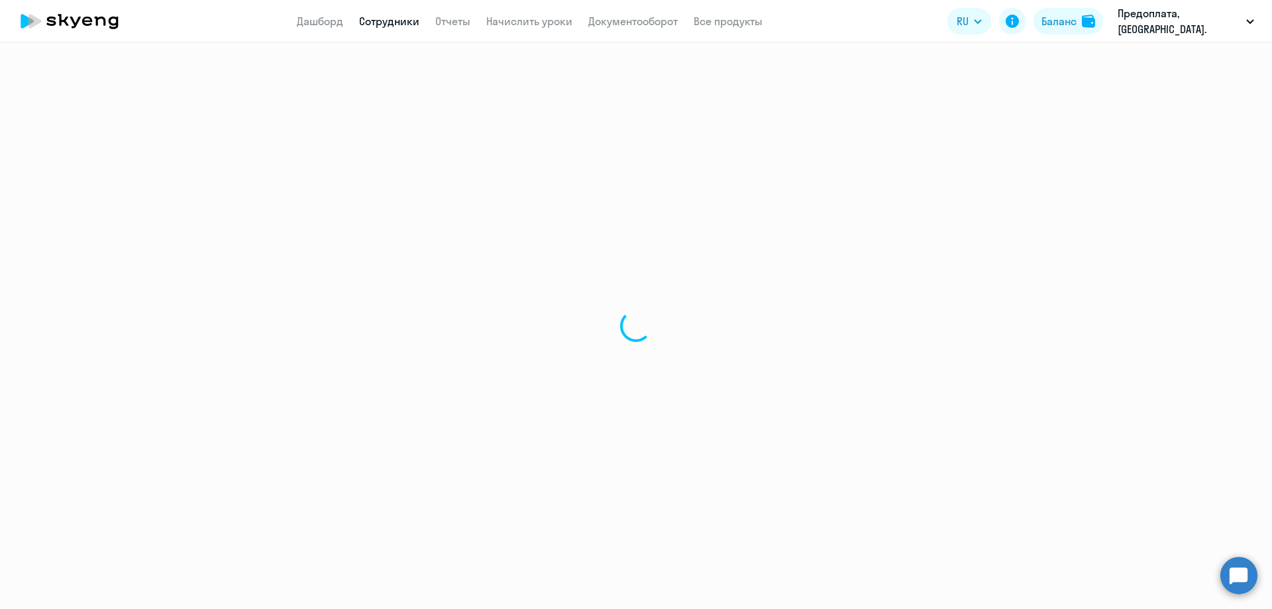
select select "english"
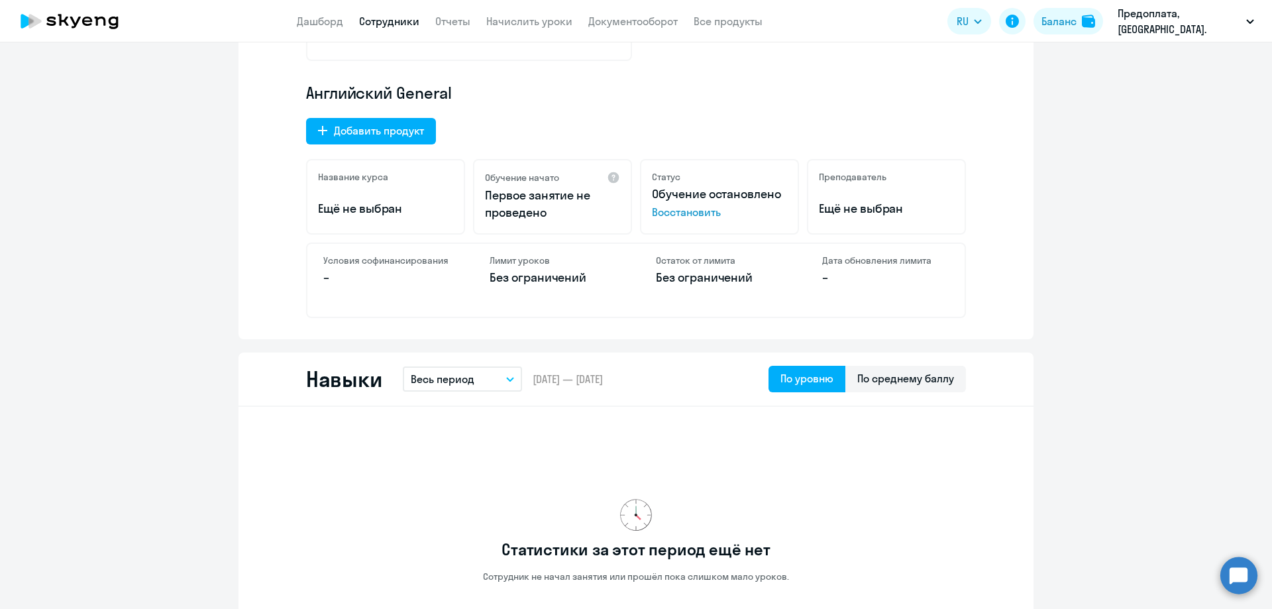
scroll to position [331, 0]
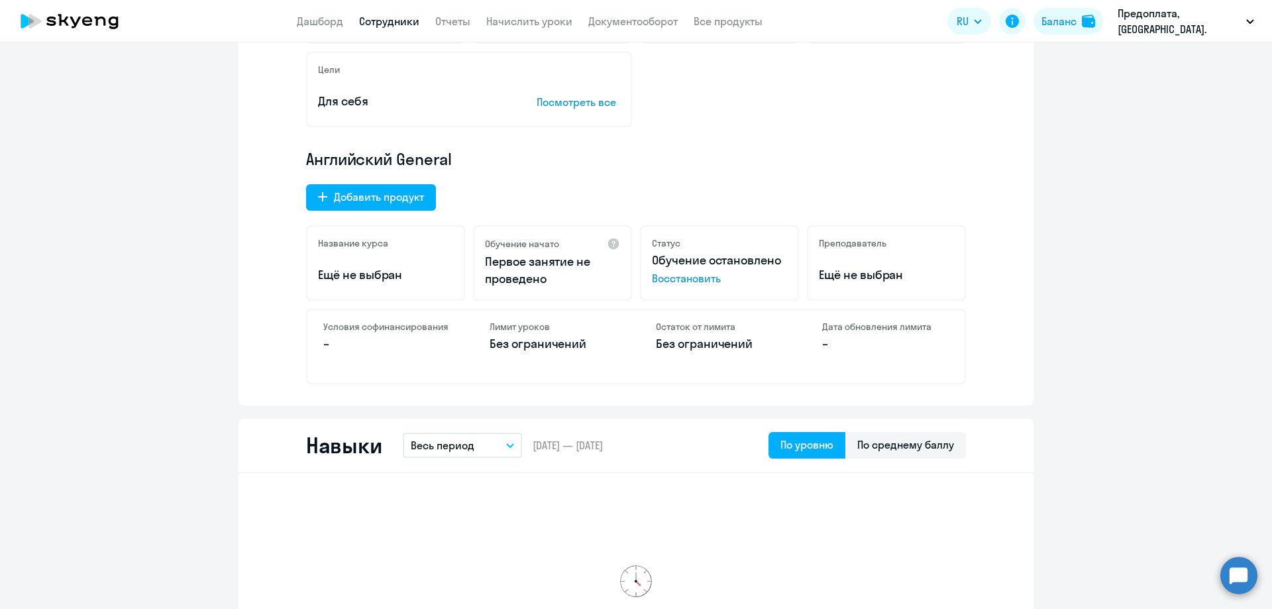
click at [675, 278] on span "Восстановить" at bounding box center [719, 278] width 135 height 16
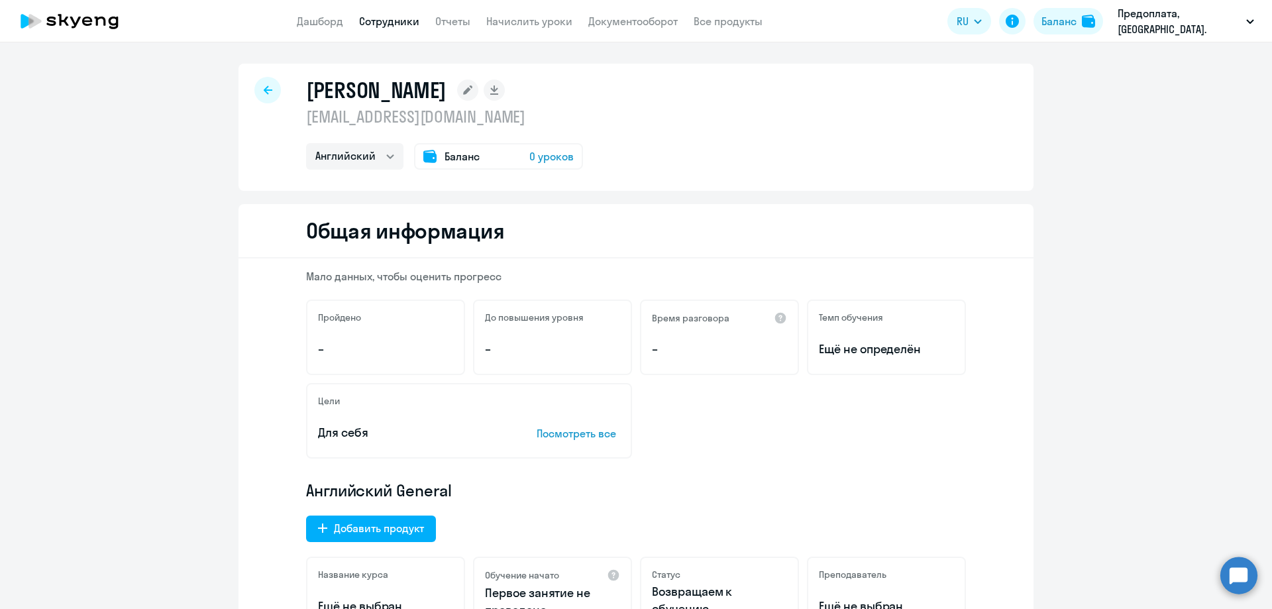
click at [556, 156] on span "0 уроков" at bounding box center [551, 156] width 44 height 16
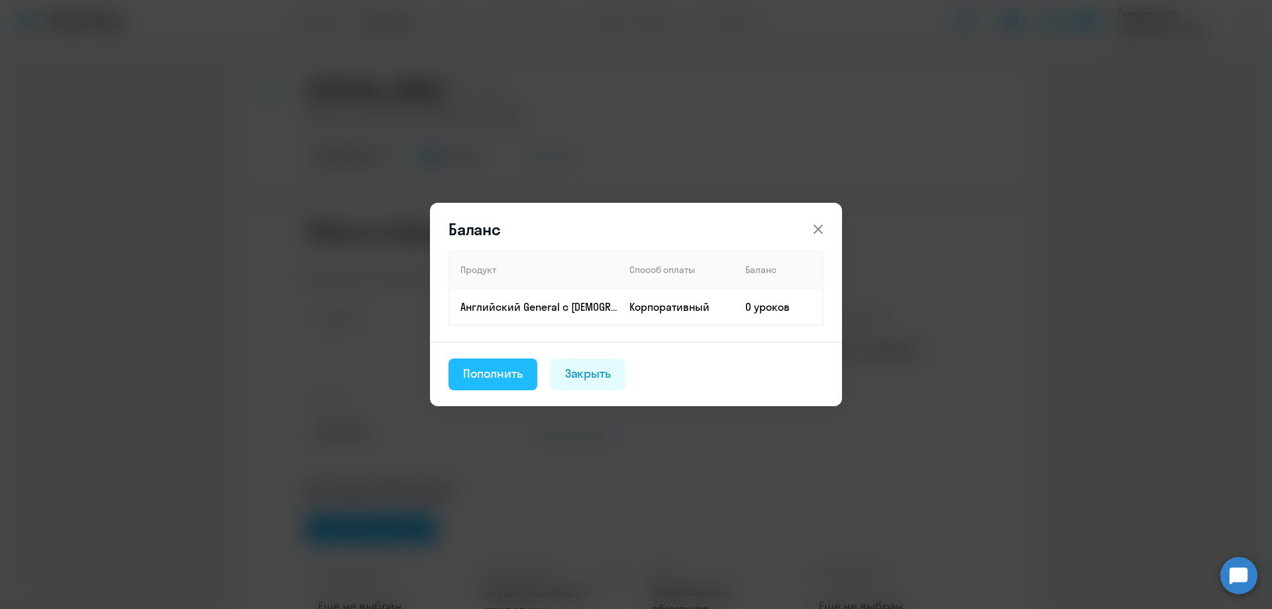
click at [498, 374] on div "Пополнить" at bounding box center [493, 373] width 60 height 17
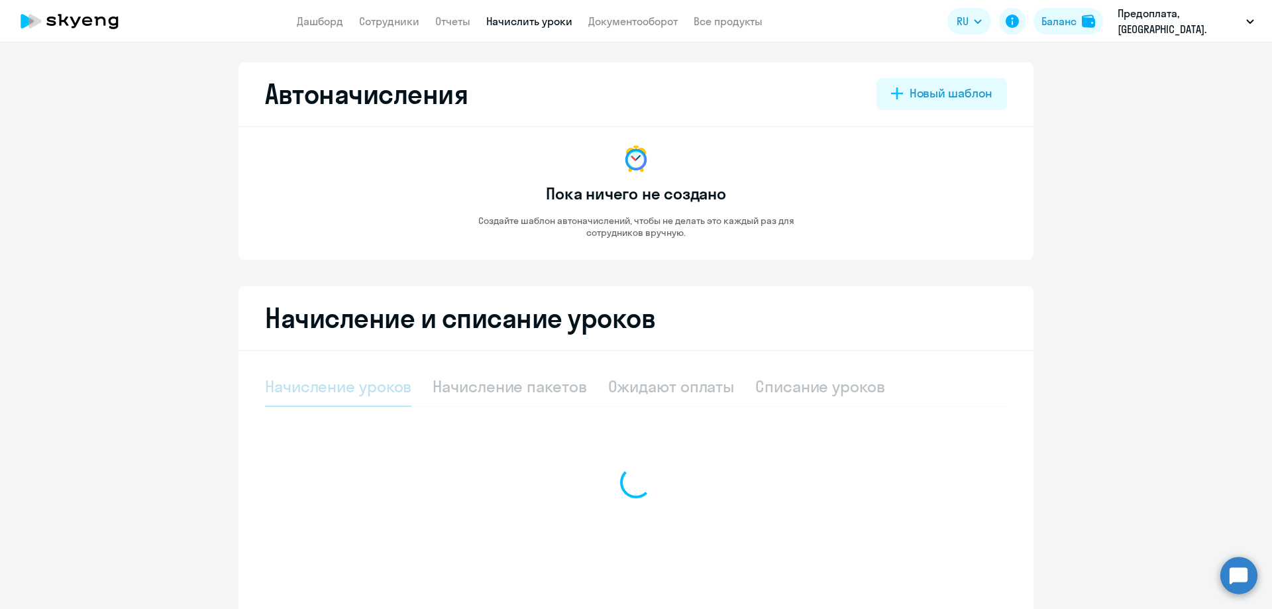
select select "10"
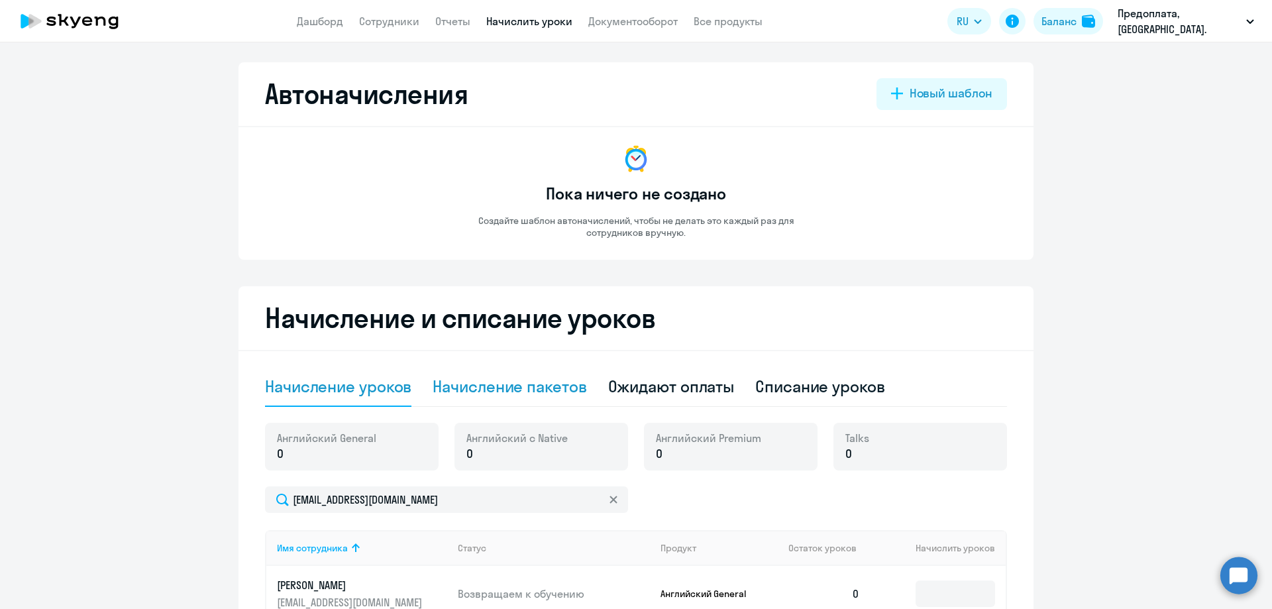
scroll to position [132, 0]
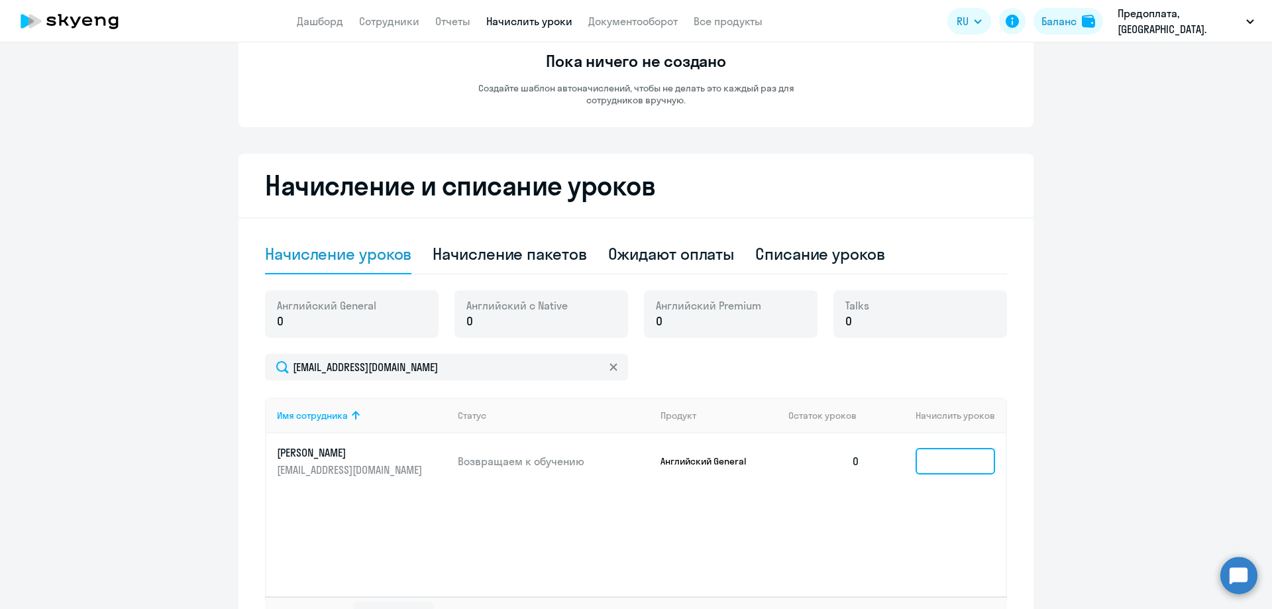
click at [945, 456] on input at bounding box center [955, 461] width 79 height 26
click at [857, 459] on td "0" at bounding box center [824, 461] width 93 height 56
click at [501, 252] on div "Начисление пакетов" at bounding box center [510, 253] width 154 height 21
select select "10"
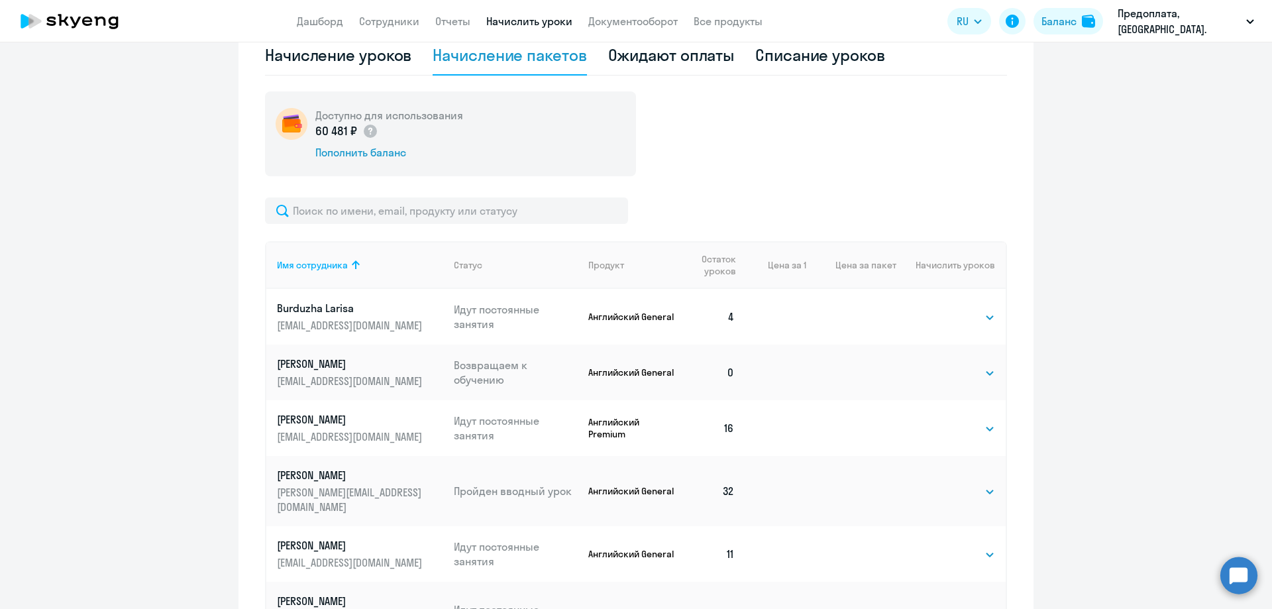
scroll to position [397, 0]
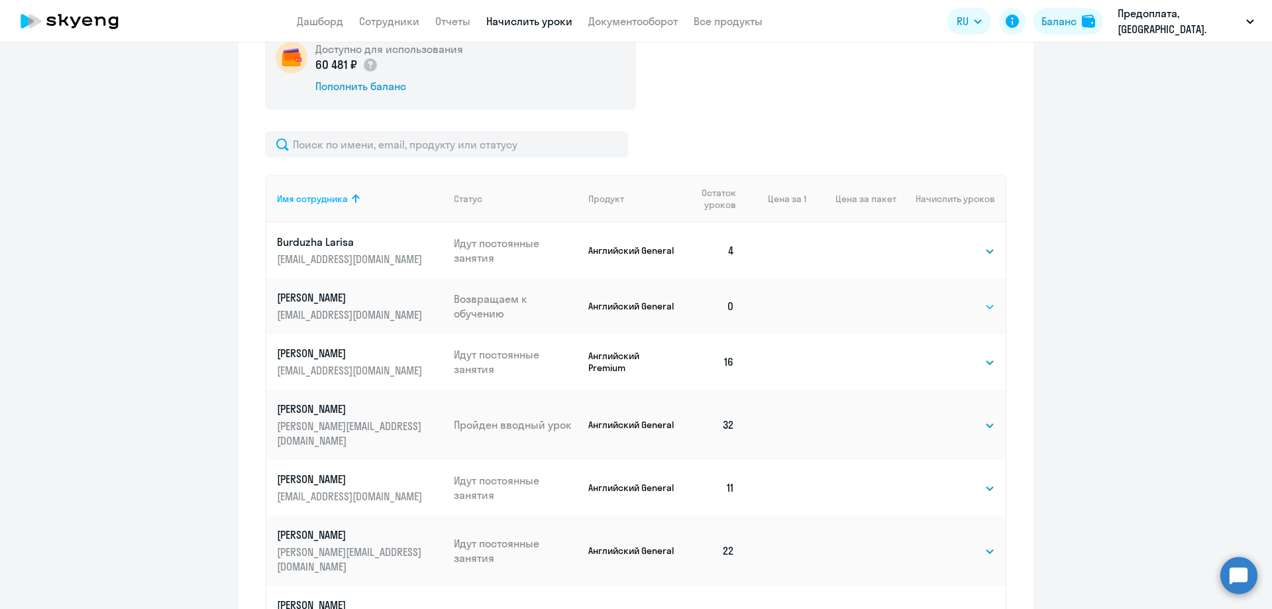
click at [965, 303] on select "Выбрать 4 8 16 32 64 96 128" at bounding box center [968, 307] width 54 height 16
click at [941, 299] on select "Выбрать 4 8 16 32 64 96 128" at bounding box center [968, 307] width 54 height 16
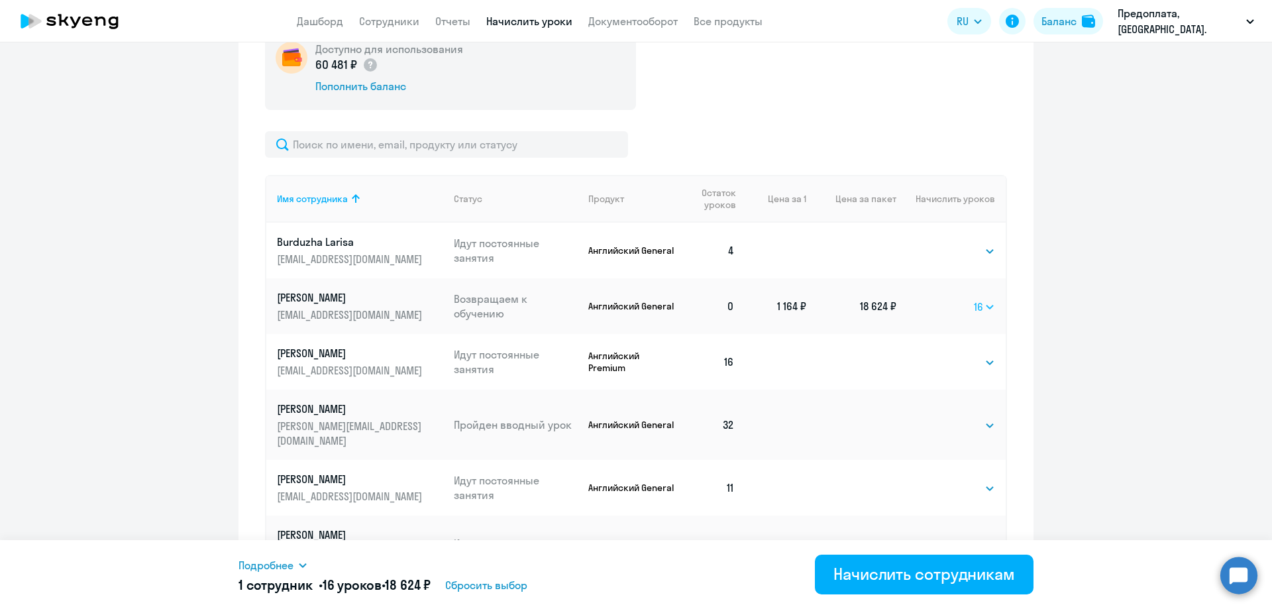
click at [974, 304] on select "Выбрать 4 8 16 32 64 96 128" at bounding box center [984, 307] width 21 height 16
click at [974, 299] on select "Выбрать 4 8 16 32 64 96 128" at bounding box center [984, 307] width 21 height 16
click at [975, 303] on select "Выбрать 4 8 16 32 64 96 128" at bounding box center [984, 307] width 23 height 16
select select "16"
click at [973, 299] on select "Выбрать 4 8 16 32 64 96 128" at bounding box center [984, 307] width 23 height 16
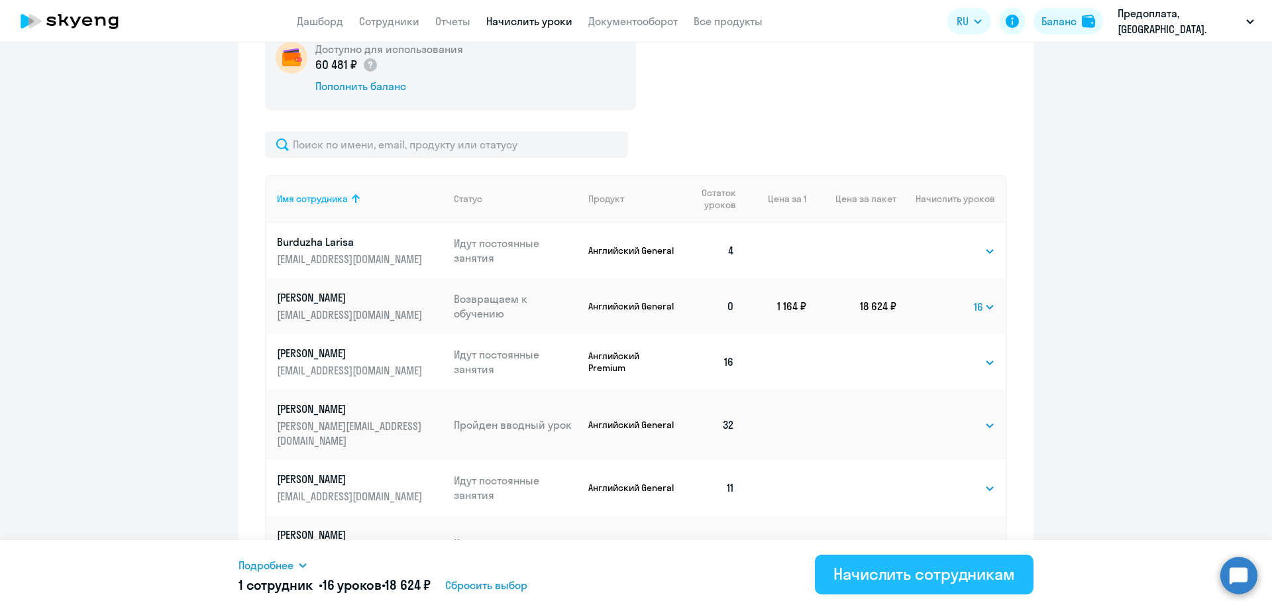
click at [906, 579] on div "Начислить сотрудникам" at bounding box center [924, 573] width 182 height 21
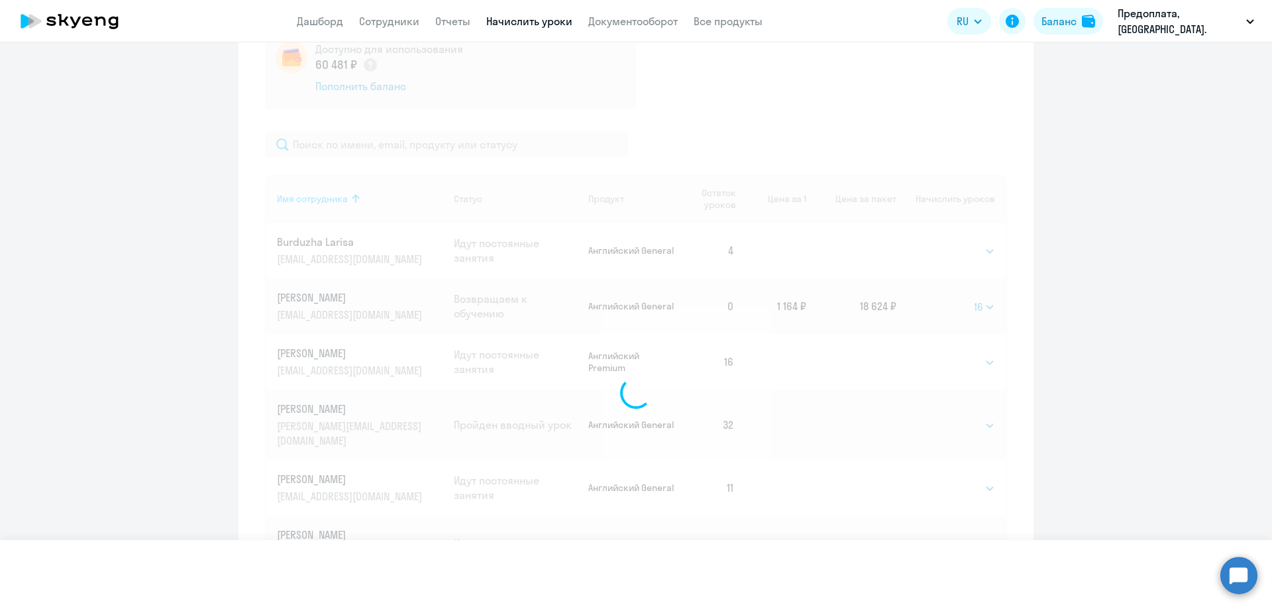
select select
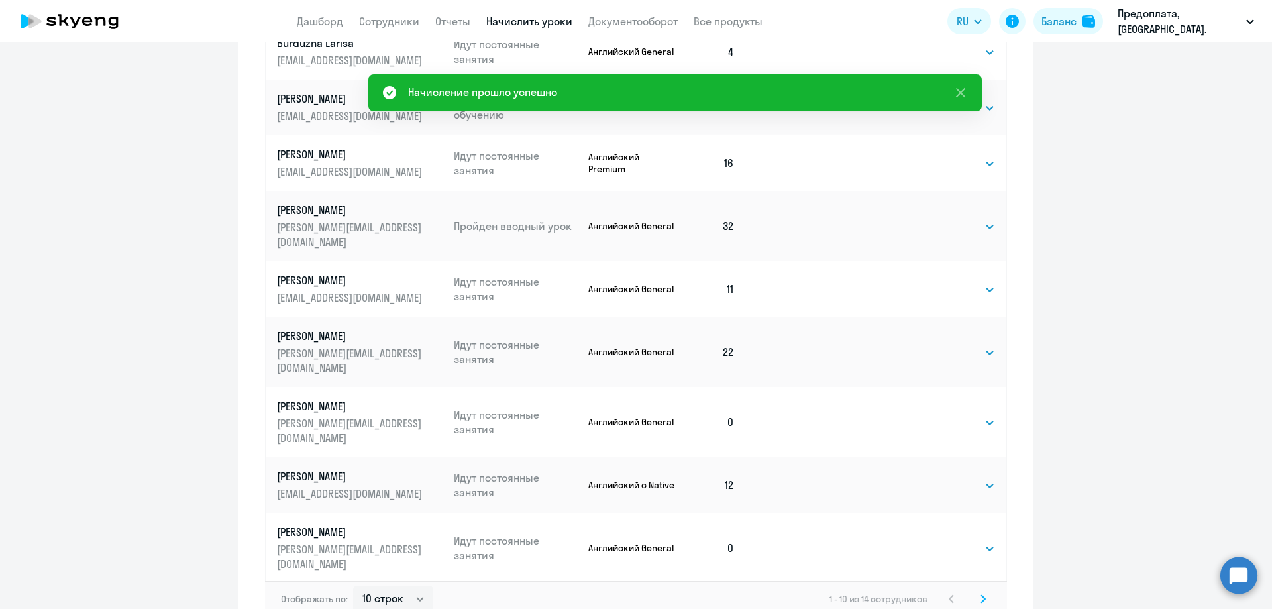
scroll to position [679, 0]
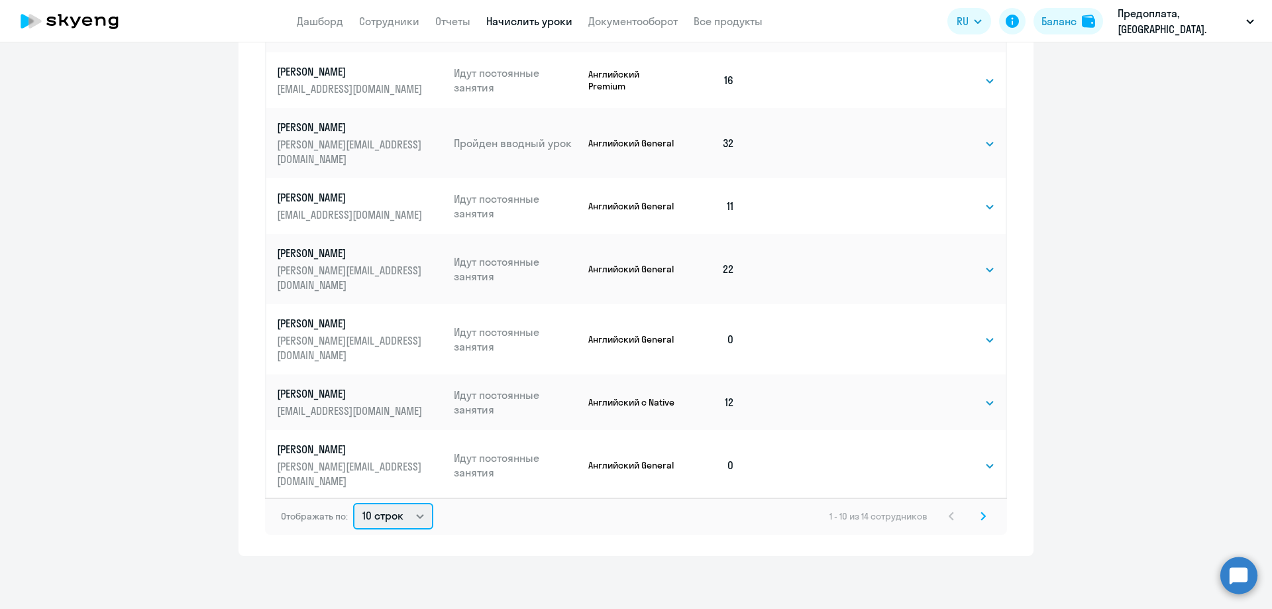
click at [413, 515] on select "10 строк 30 строк 50 строк" at bounding box center [393, 516] width 80 height 26
select select "50"
click at [353, 503] on select "10 строк 30 строк 50 строк" at bounding box center [393, 516] width 80 height 26
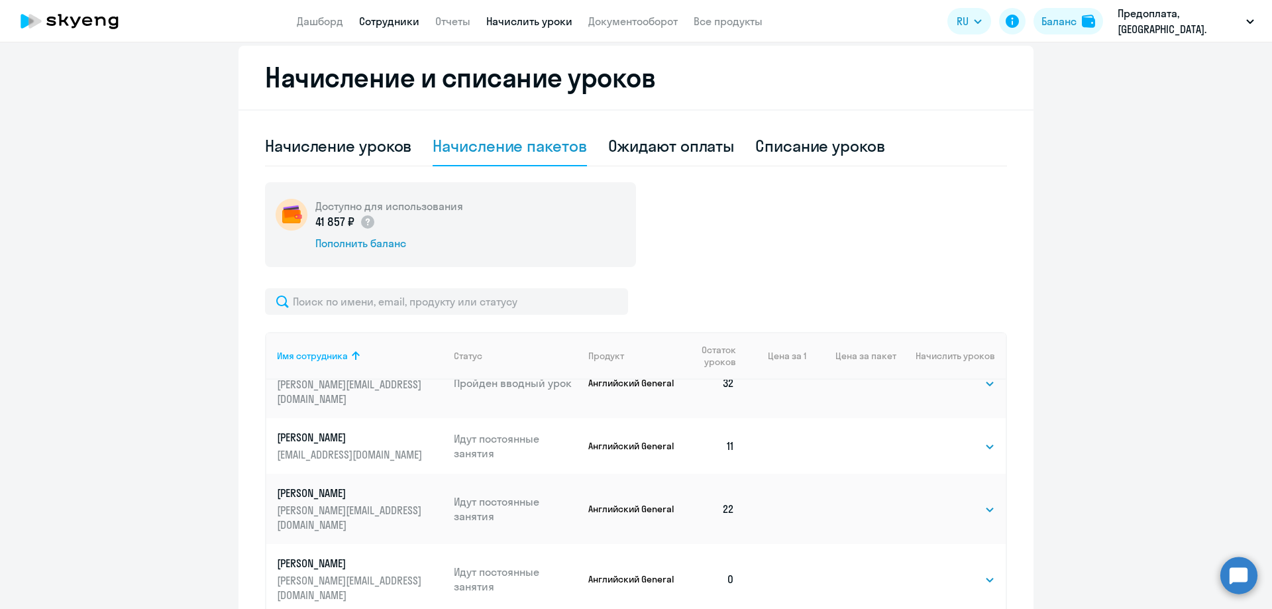
scroll to position [108, 0]
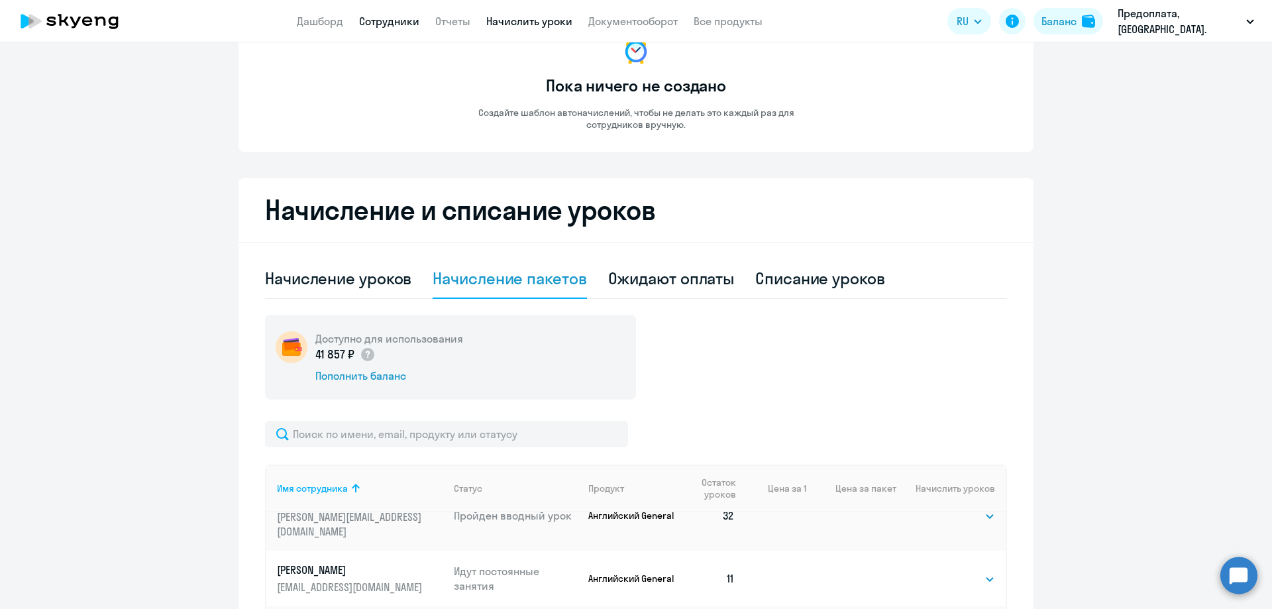
click at [396, 21] on link "Сотрудники" at bounding box center [389, 21] width 60 height 13
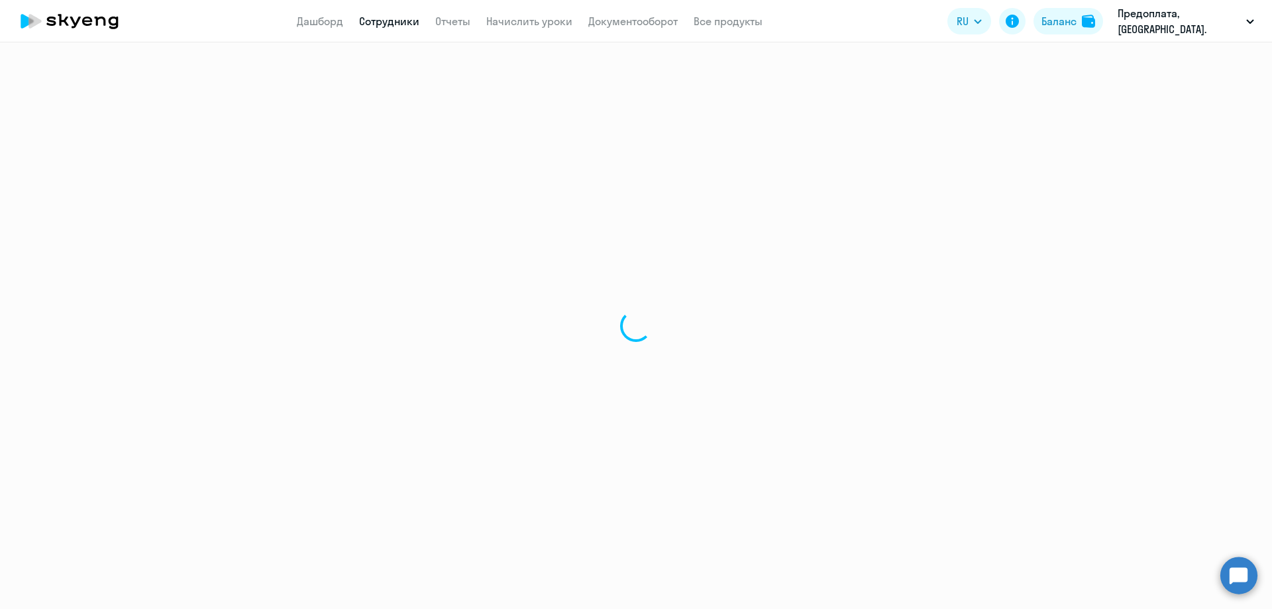
select select "30"
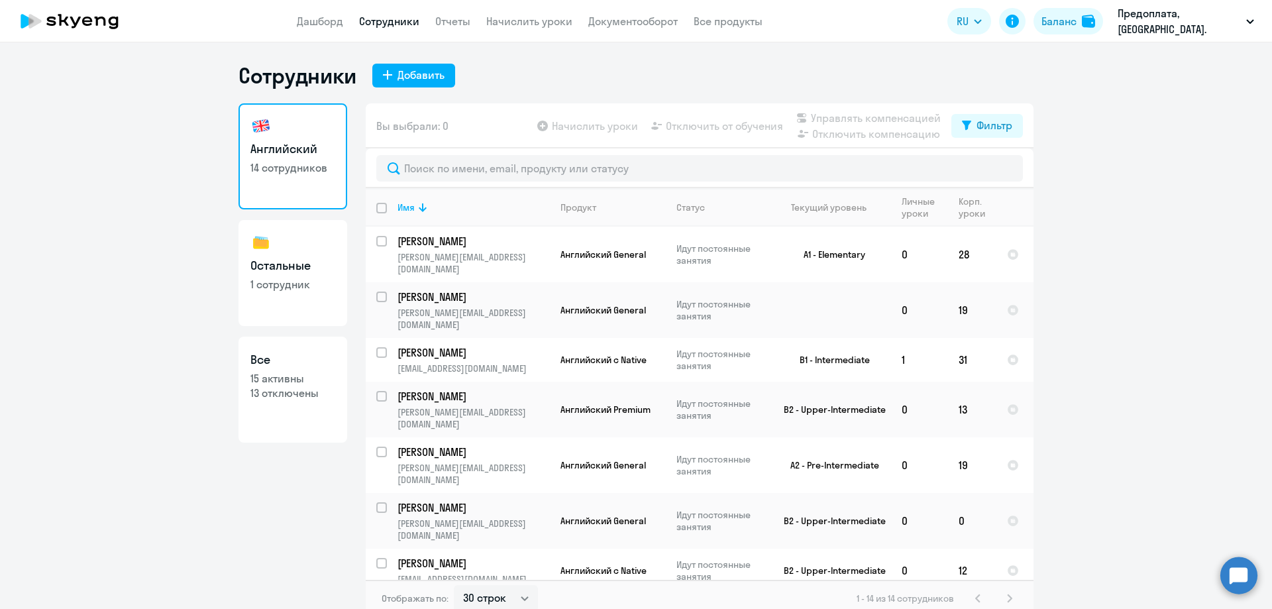
click at [268, 392] on p "13 отключены" at bounding box center [292, 393] width 85 height 15
select select "30"
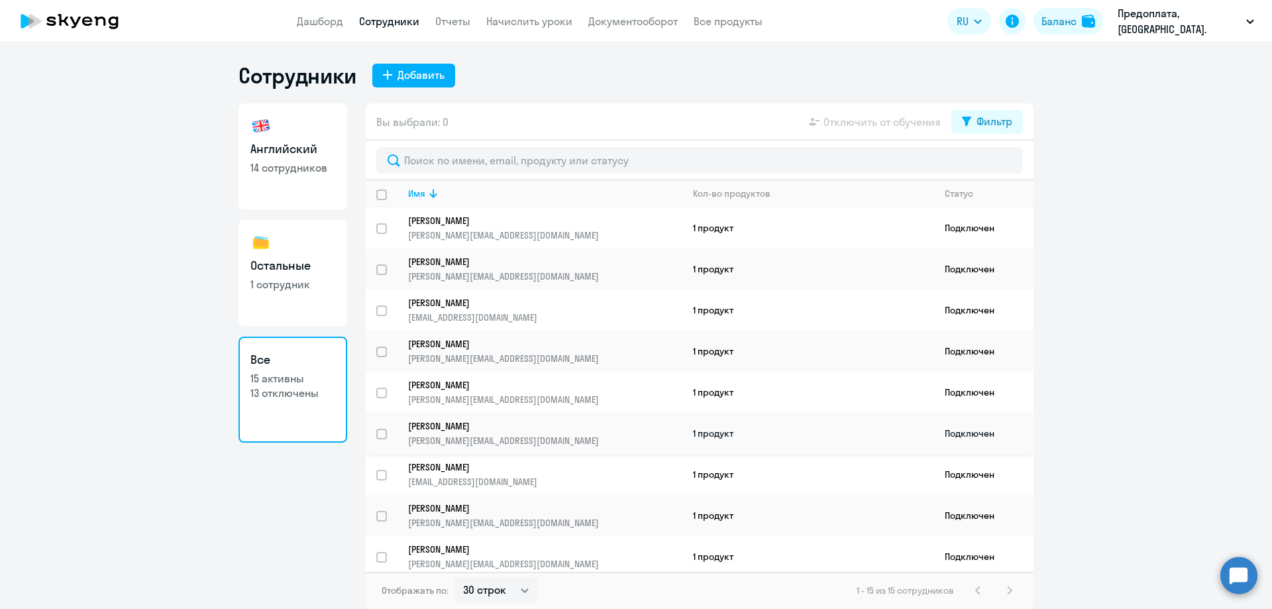
click at [380, 431] on input "select row 16484830" at bounding box center [389, 442] width 26 height 26
checkbox input "true"
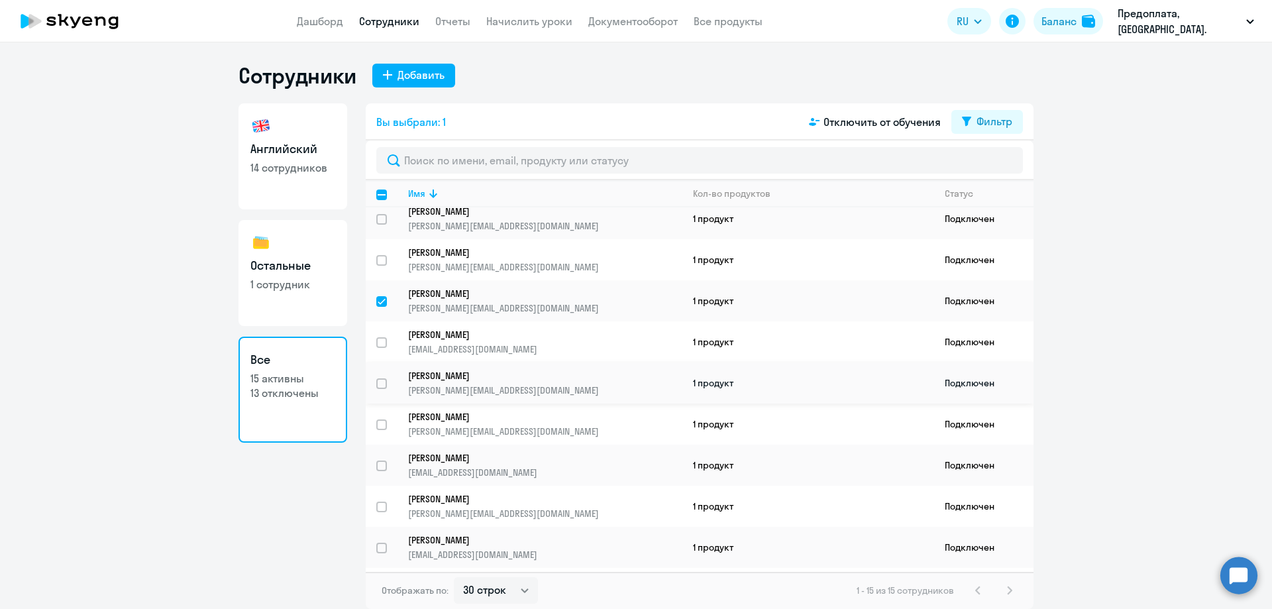
click at [380, 382] on input "select row 16484915" at bounding box center [389, 391] width 26 height 26
checkbox input "true"
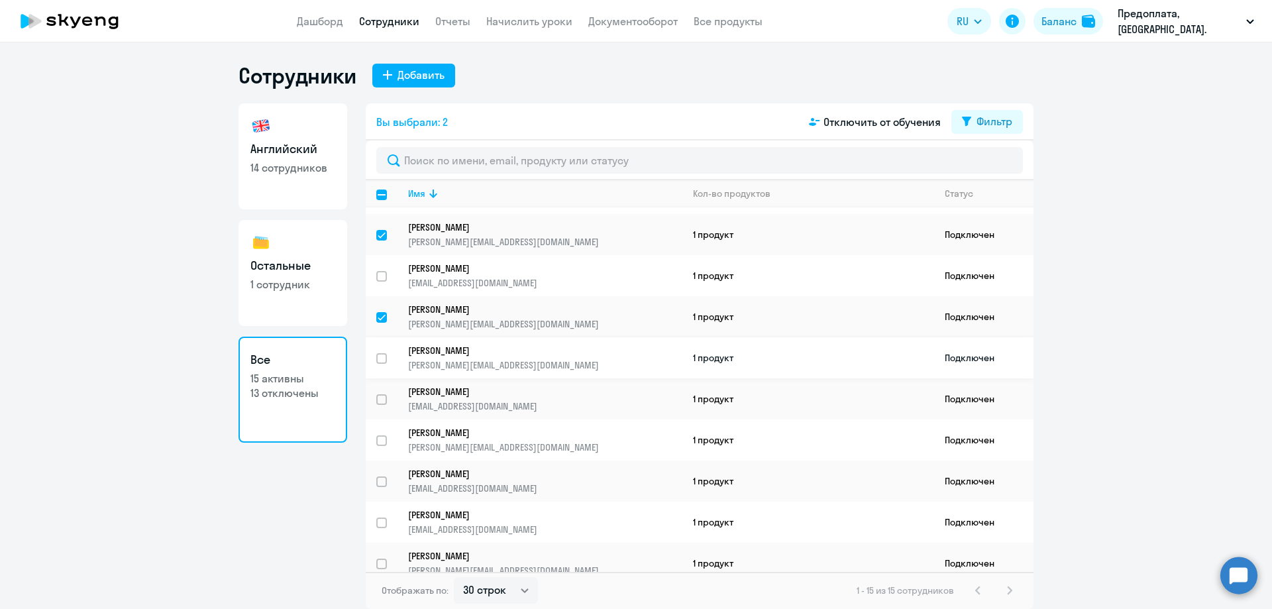
scroll to position [252, 0]
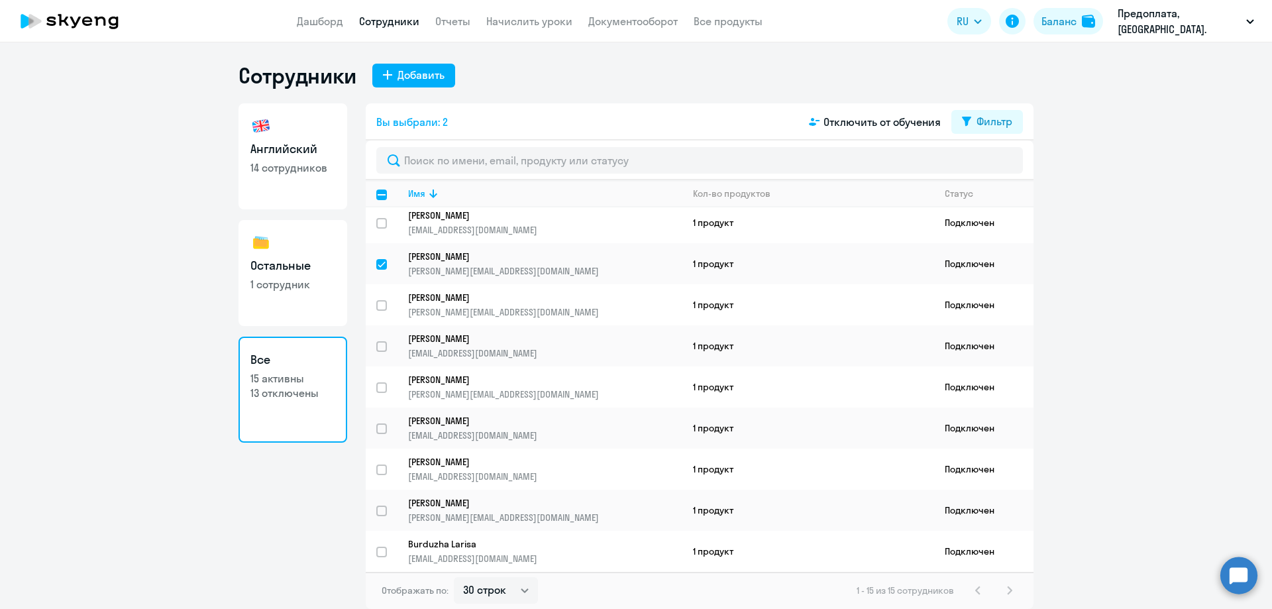
click at [1083, 459] on ng-component "Сотрудники Добавить [DEMOGRAPHIC_DATA] 14 сотрудников Остальные 1 сотрудник Все…" at bounding box center [636, 335] width 1272 height 547
click at [878, 119] on span "Отключить от обучения" at bounding box center [881, 122] width 117 height 16
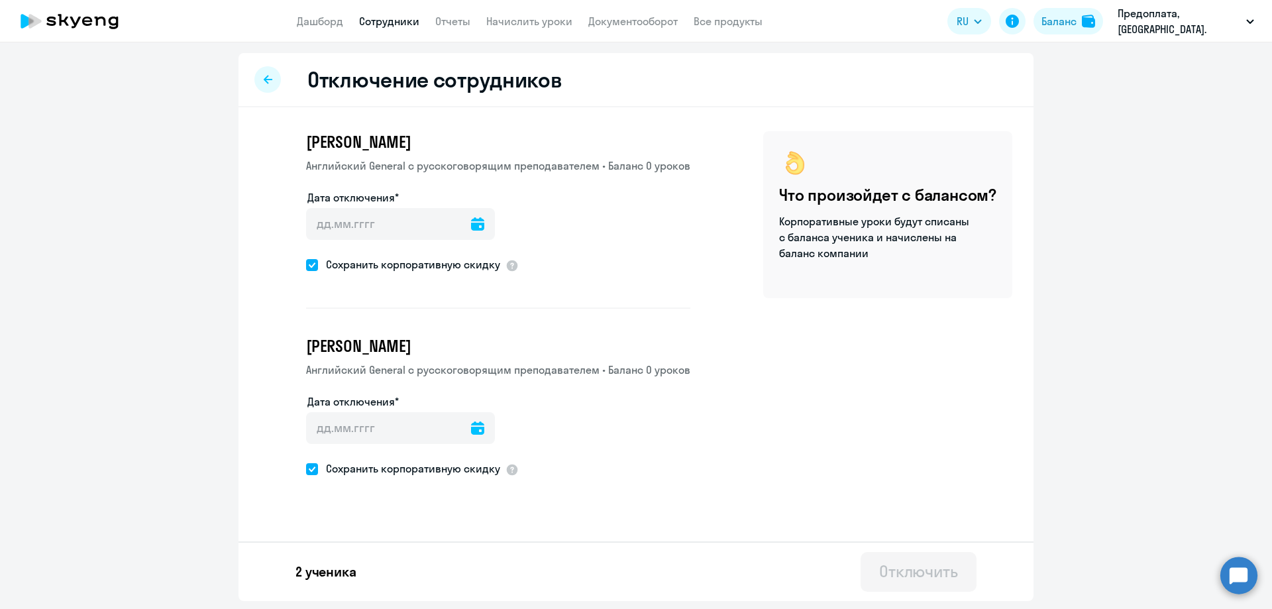
click at [471, 221] on icon at bounding box center [477, 223] width 13 height 13
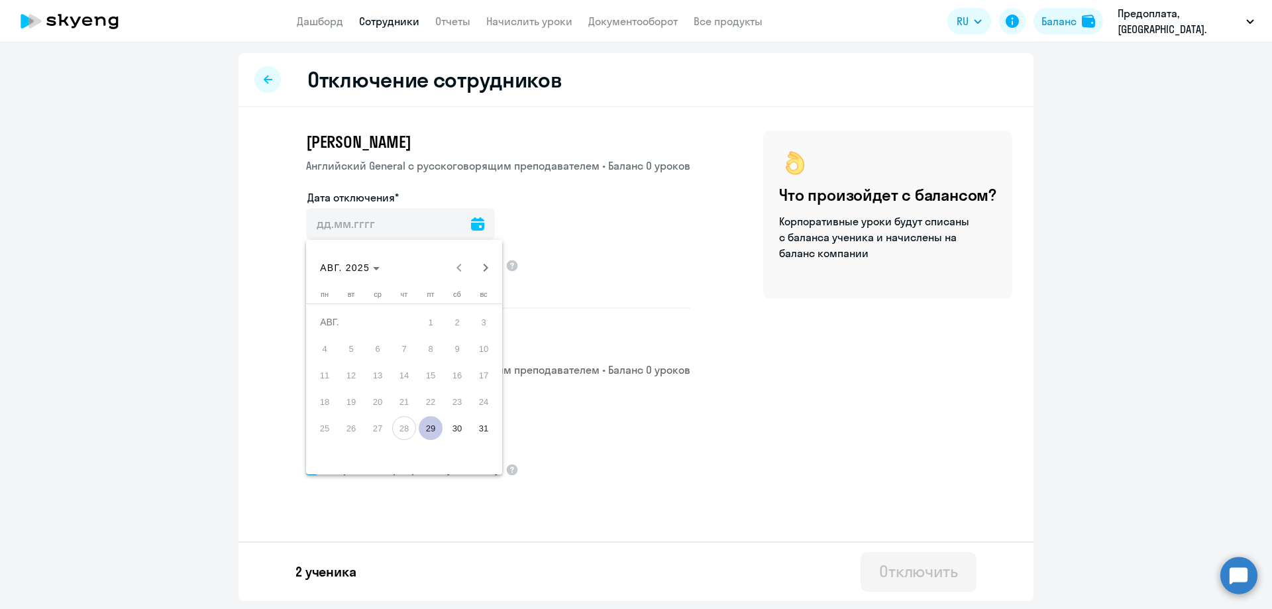
click at [431, 426] on span "29" at bounding box center [431, 428] width 24 height 24
type input "[DATE]"
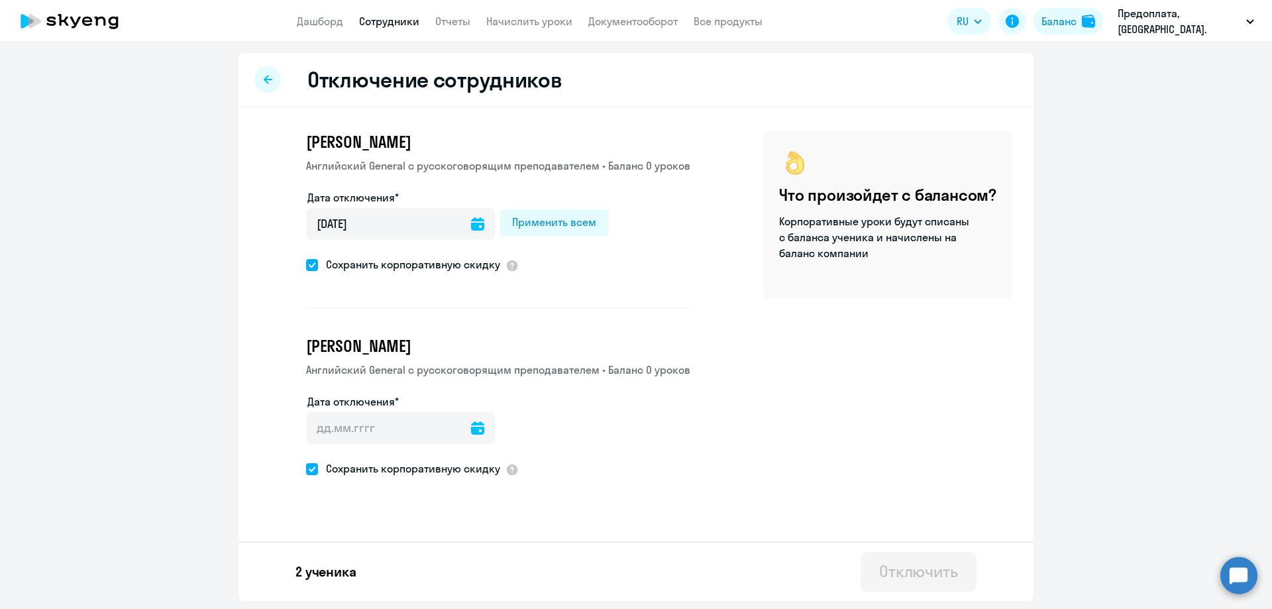
click at [471, 427] on icon at bounding box center [477, 427] width 13 height 13
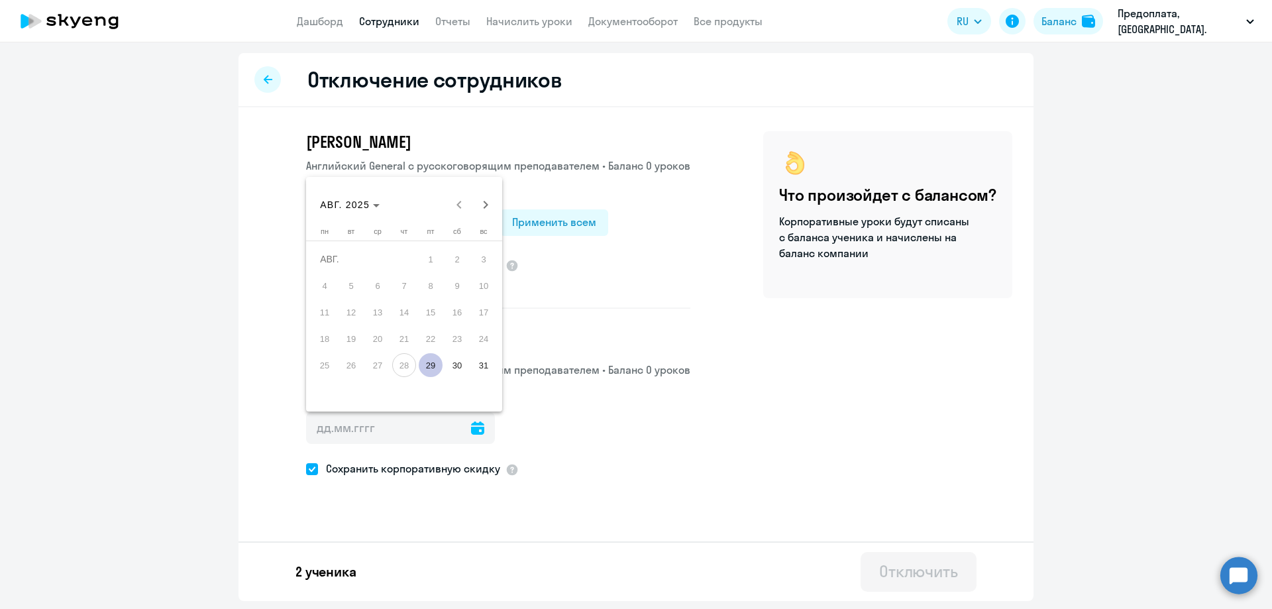
click at [427, 364] on span "29" at bounding box center [431, 365] width 24 height 24
type input "[DATE]"
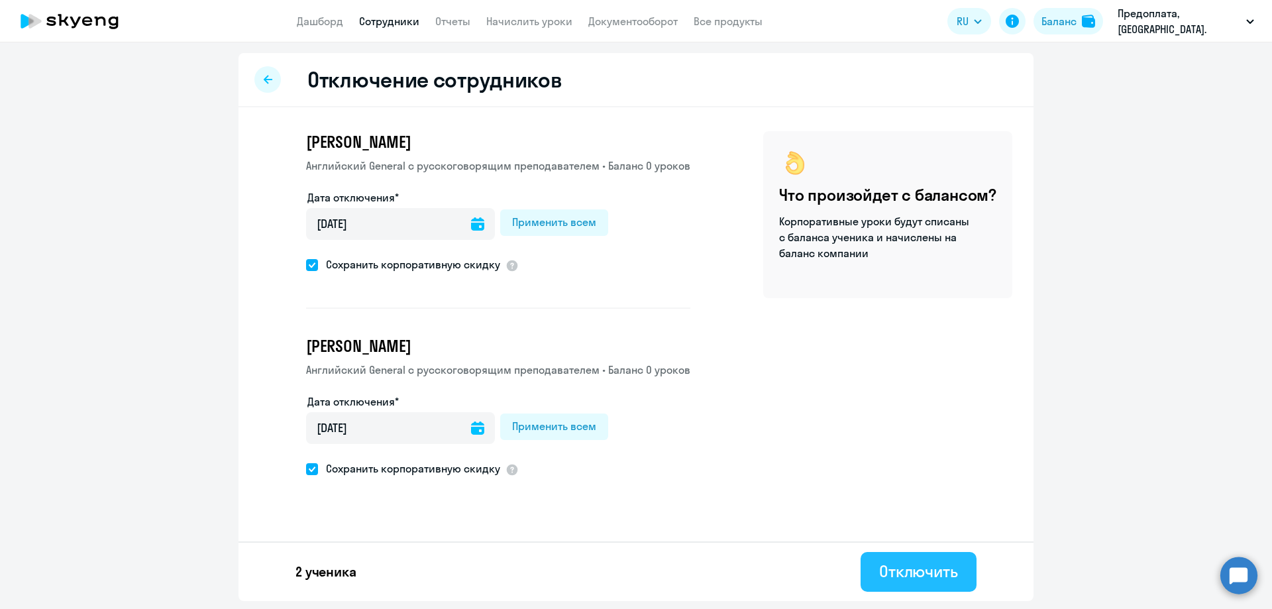
click at [926, 568] on div "Отключить" at bounding box center [918, 570] width 79 height 21
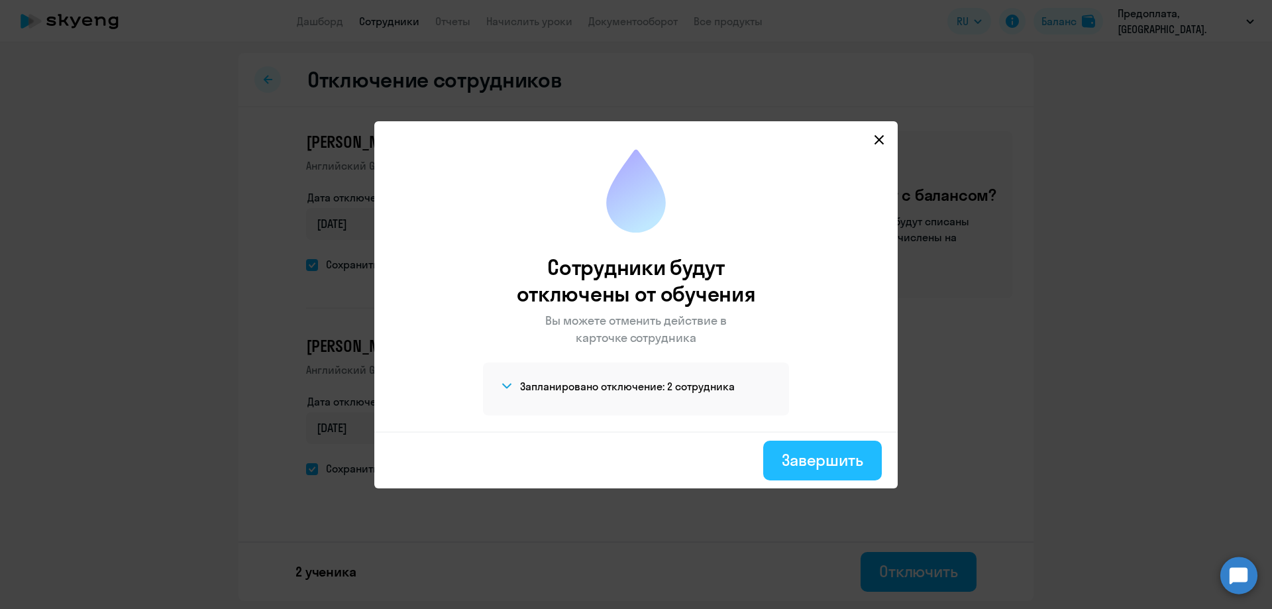
click at [810, 462] on div "Завершить" at bounding box center [822, 459] width 81 height 21
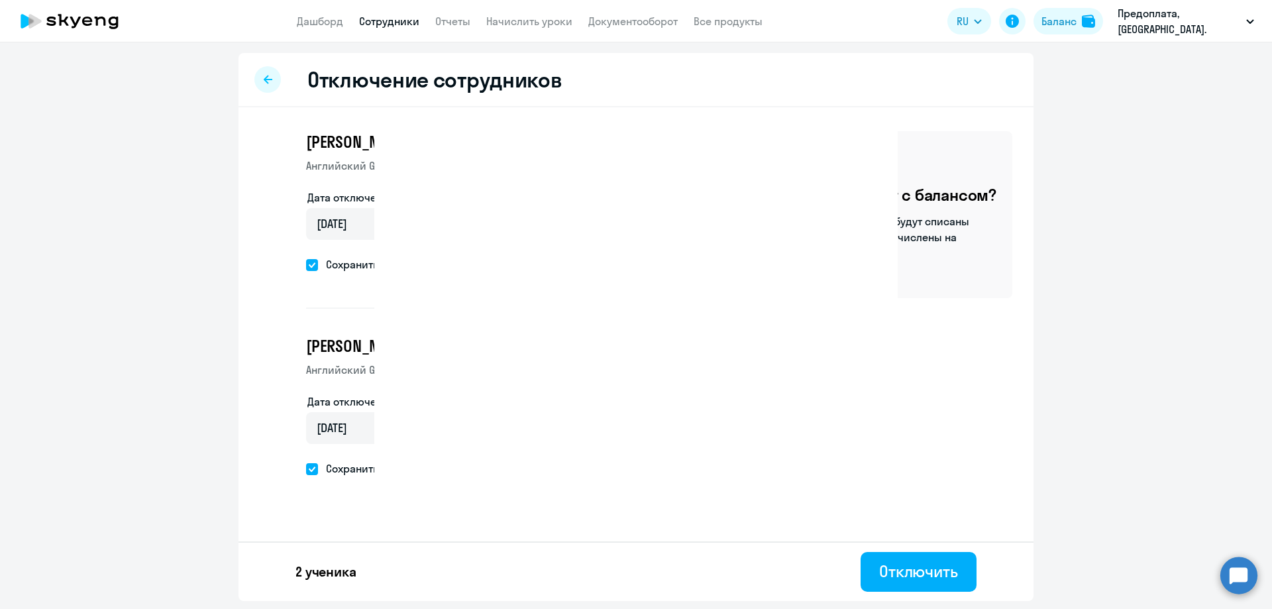
select select "30"
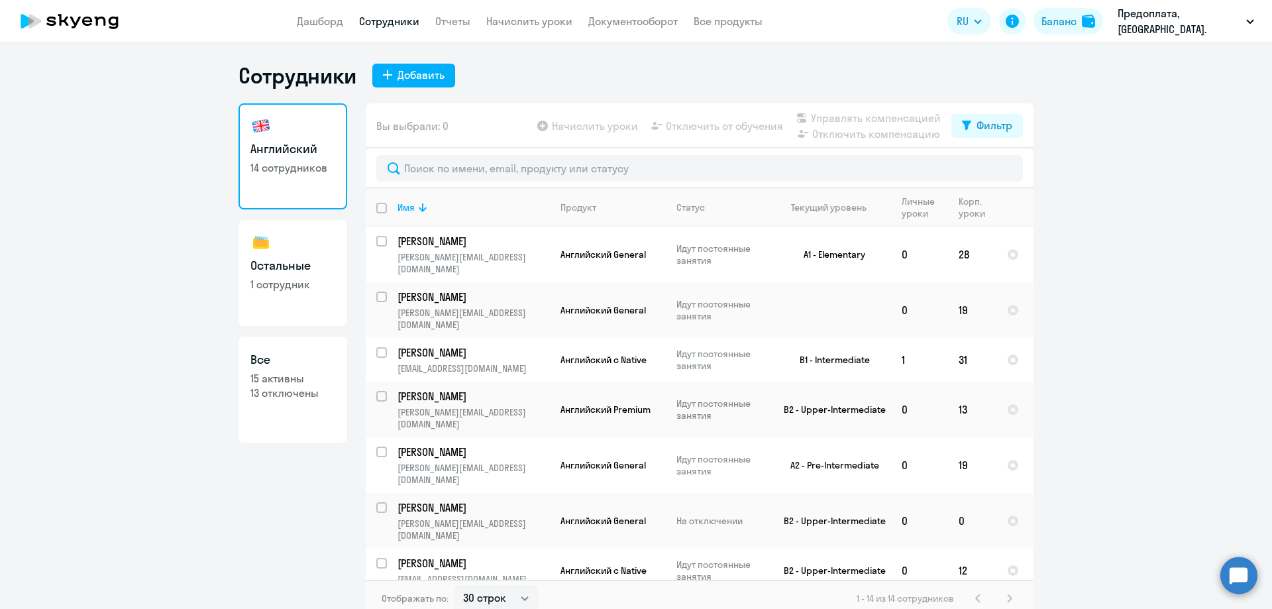
click at [84, 19] on icon at bounding box center [87, 21] width 10 height 9
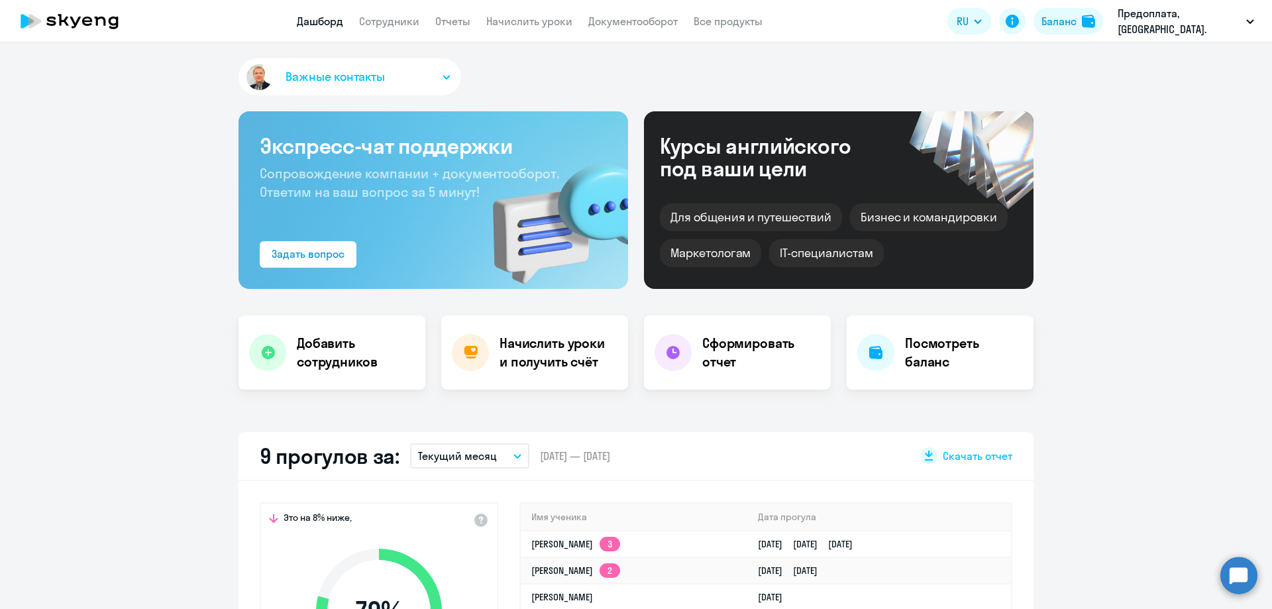
scroll to position [199, 0]
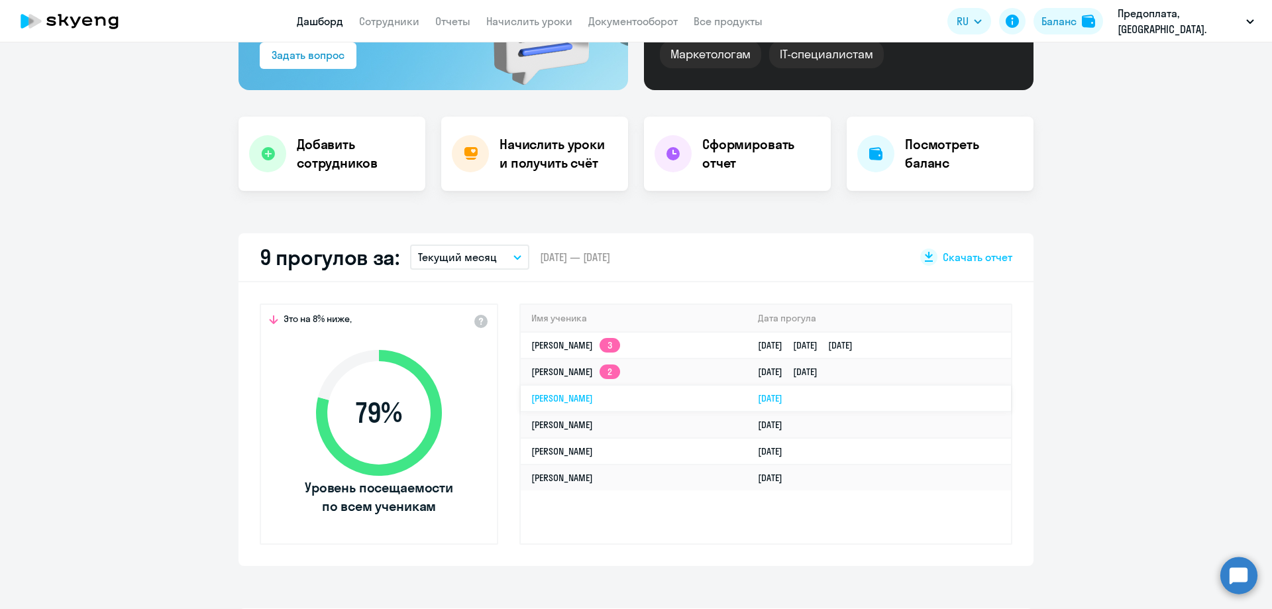
select select "30"
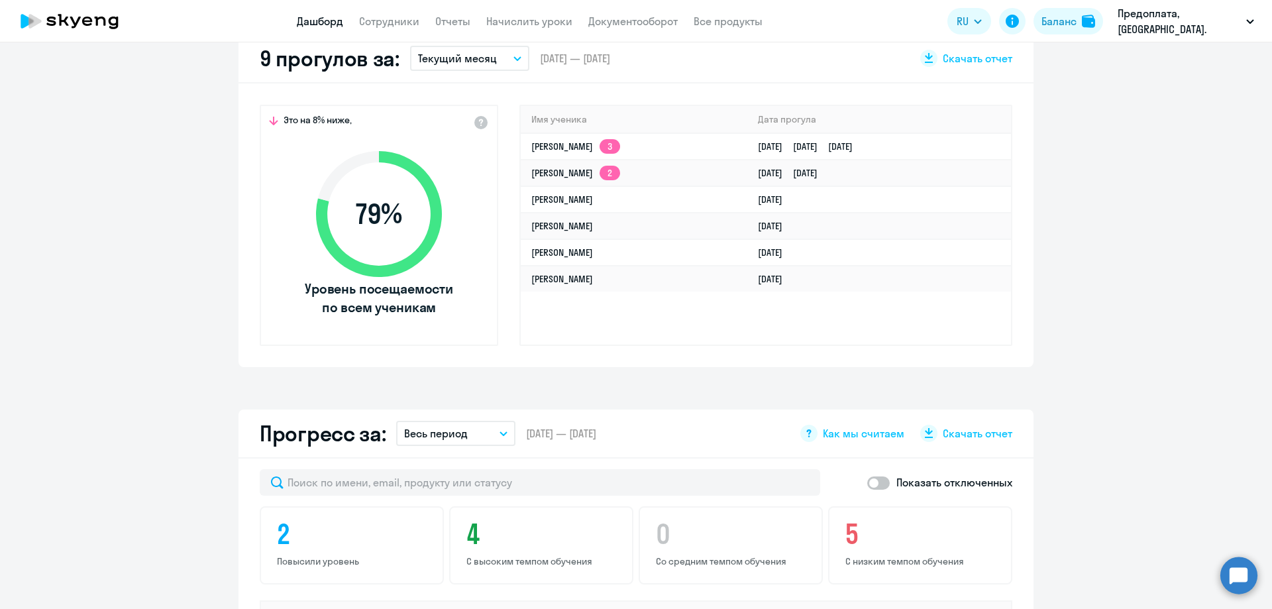
scroll to position [0, 0]
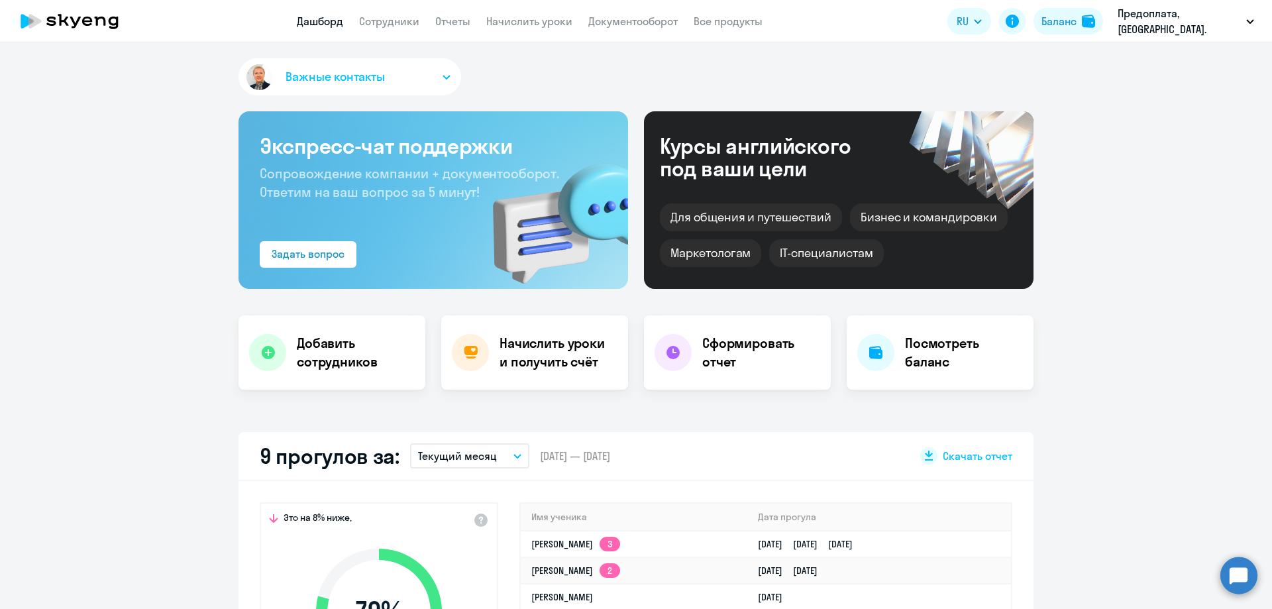
click at [87, 21] on icon at bounding box center [87, 21] width 10 height 9
